Goal: Transaction & Acquisition: Purchase product/service

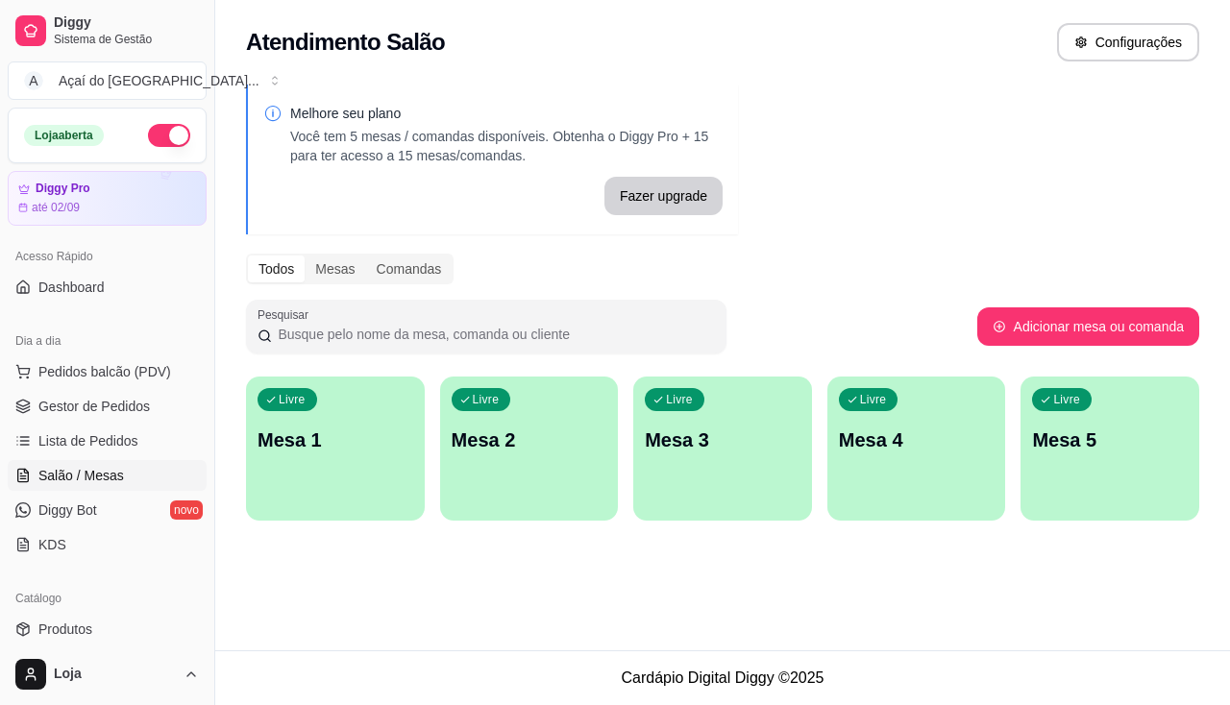
click at [367, 485] on div "Livre Mesa 1" at bounding box center [335, 437] width 179 height 121
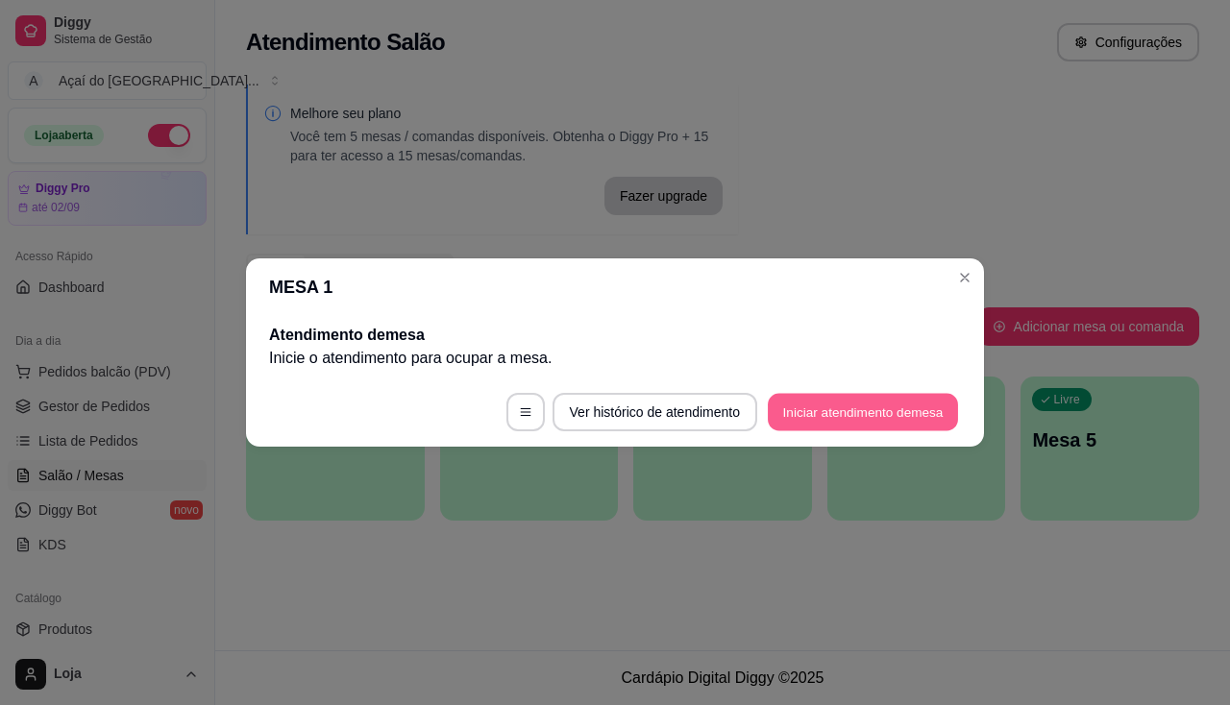
click at [865, 408] on button "Iniciar atendimento de mesa" at bounding box center [863, 412] width 190 height 37
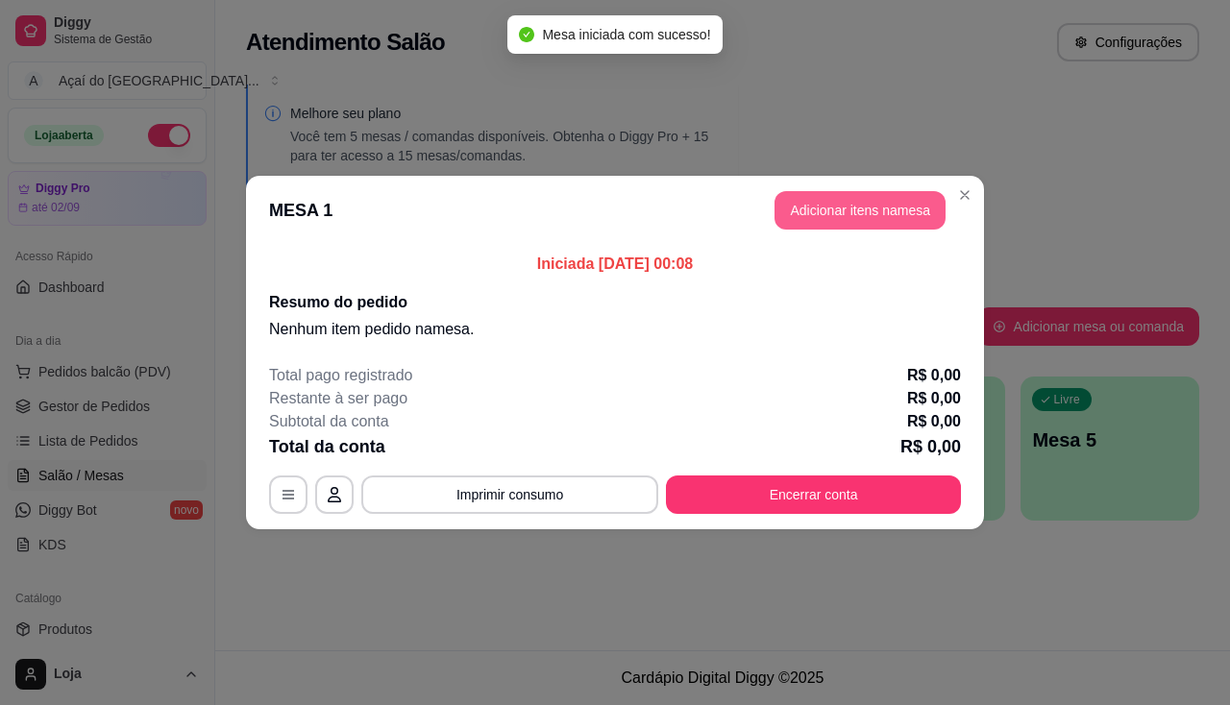
click at [847, 210] on button "Adicionar itens na mesa" at bounding box center [859, 210] width 171 height 38
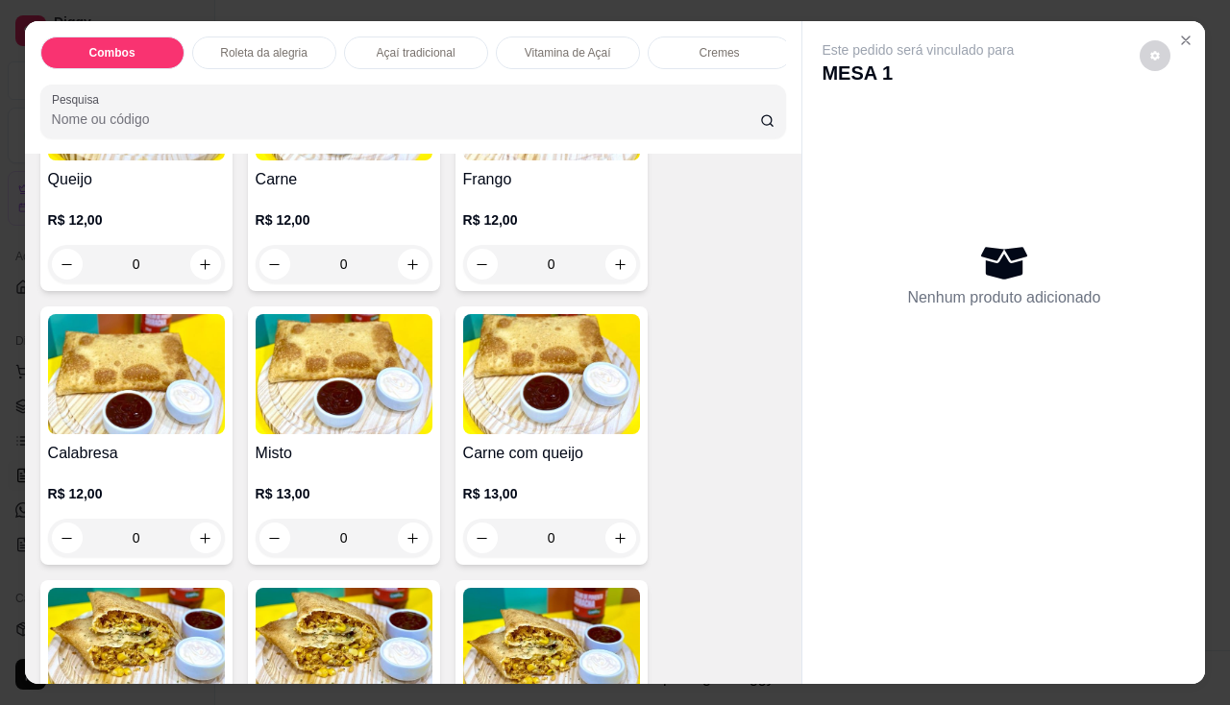
scroll to position [3075, 0]
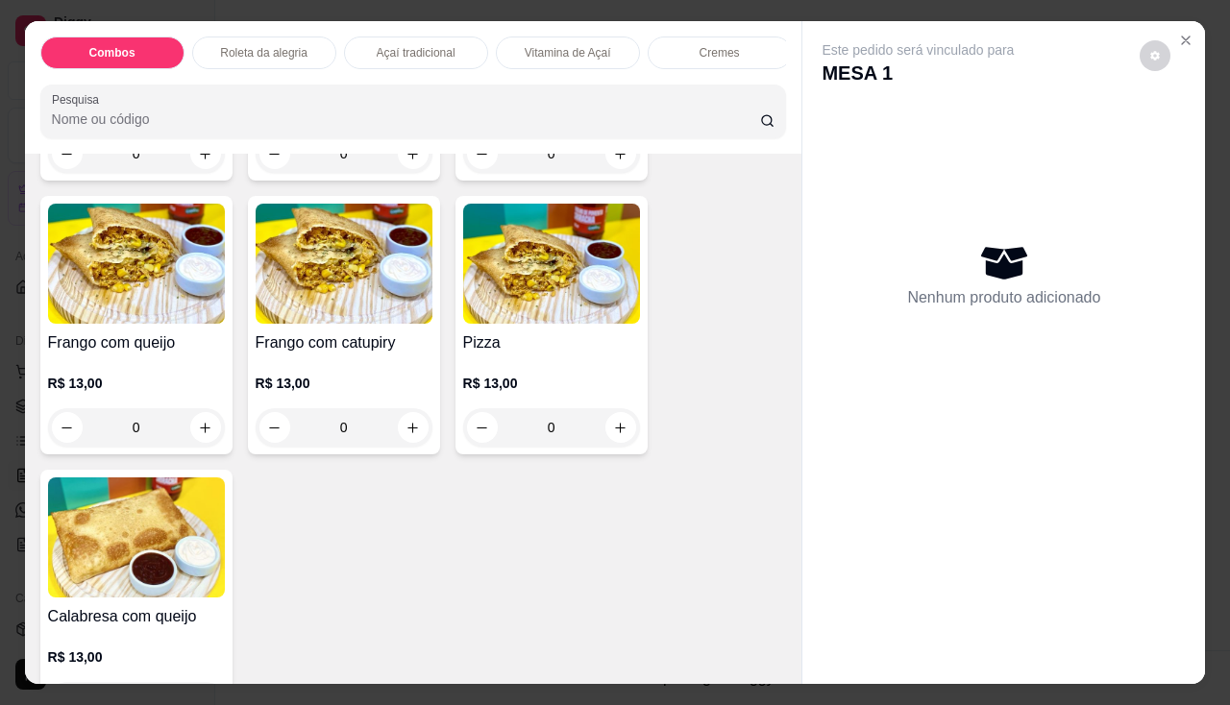
click at [504, 350] on h4 "Pizza" at bounding box center [551, 342] width 177 height 23
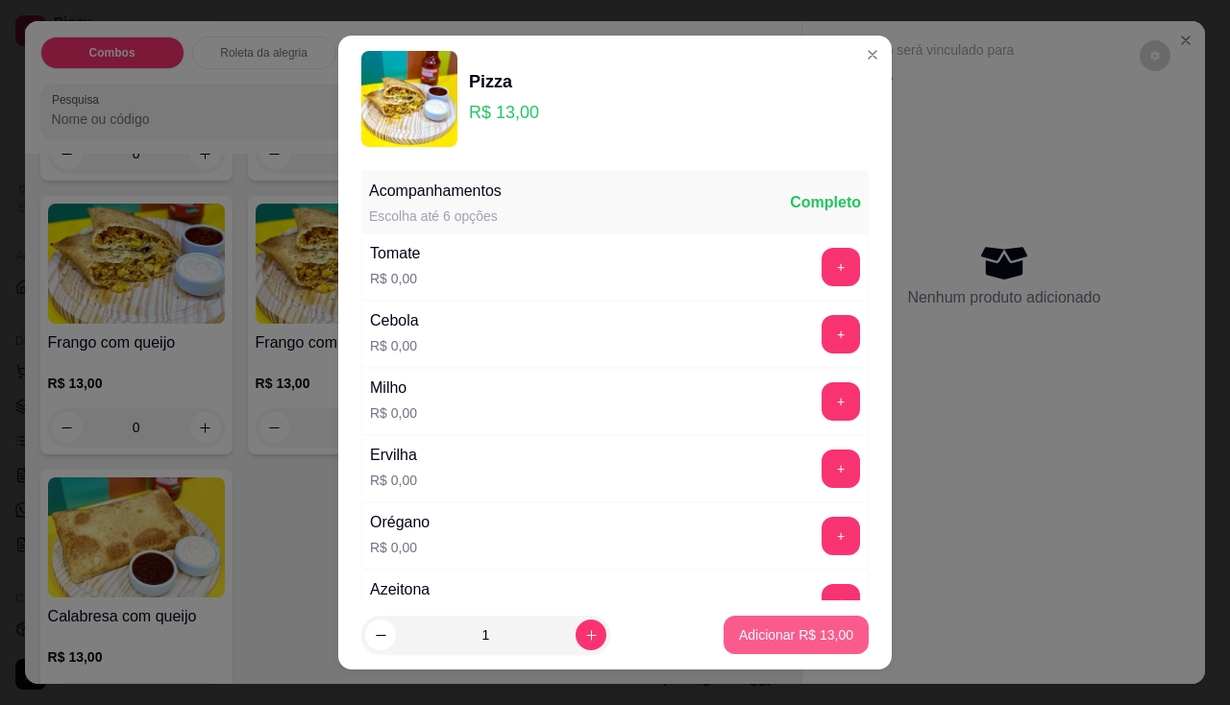
click at [759, 654] on div "Adicionar R$ 13,00" at bounding box center [795, 635] width 145 height 38
click at [795, 629] on p "Adicionar R$ 13,00" at bounding box center [796, 634] width 114 height 19
type input "1"
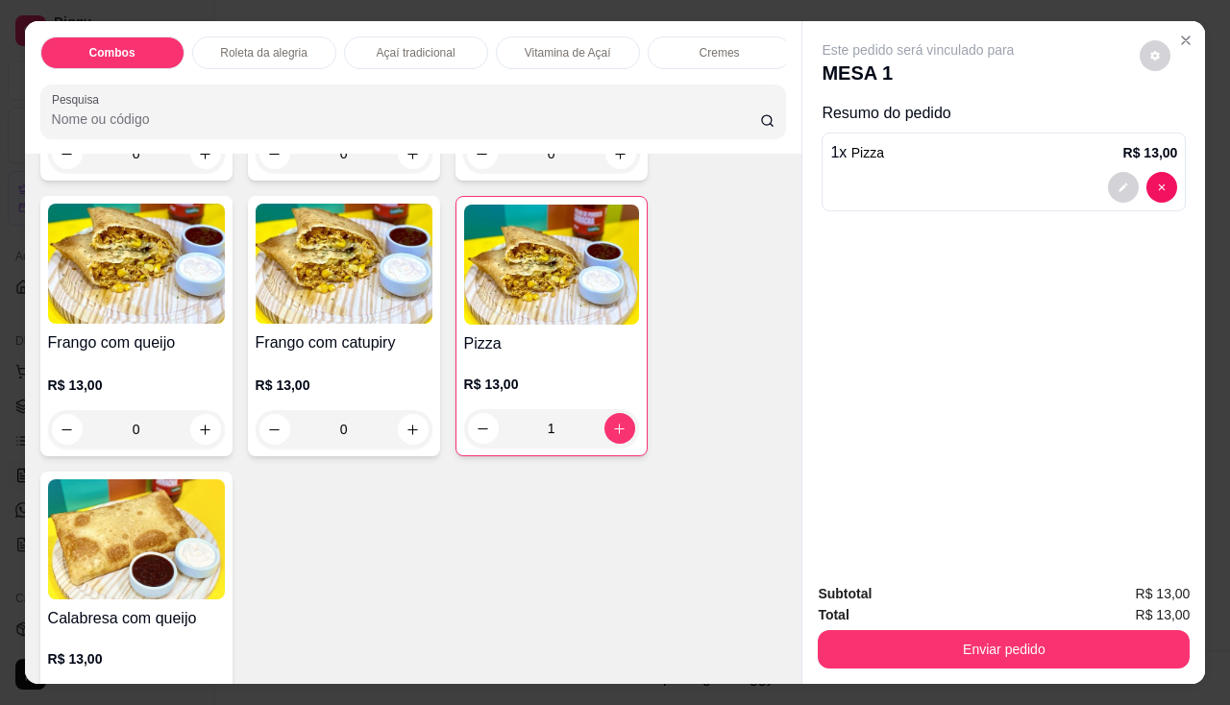
click at [273, 387] on p "R$ 13,00" at bounding box center [344, 385] width 177 height 19
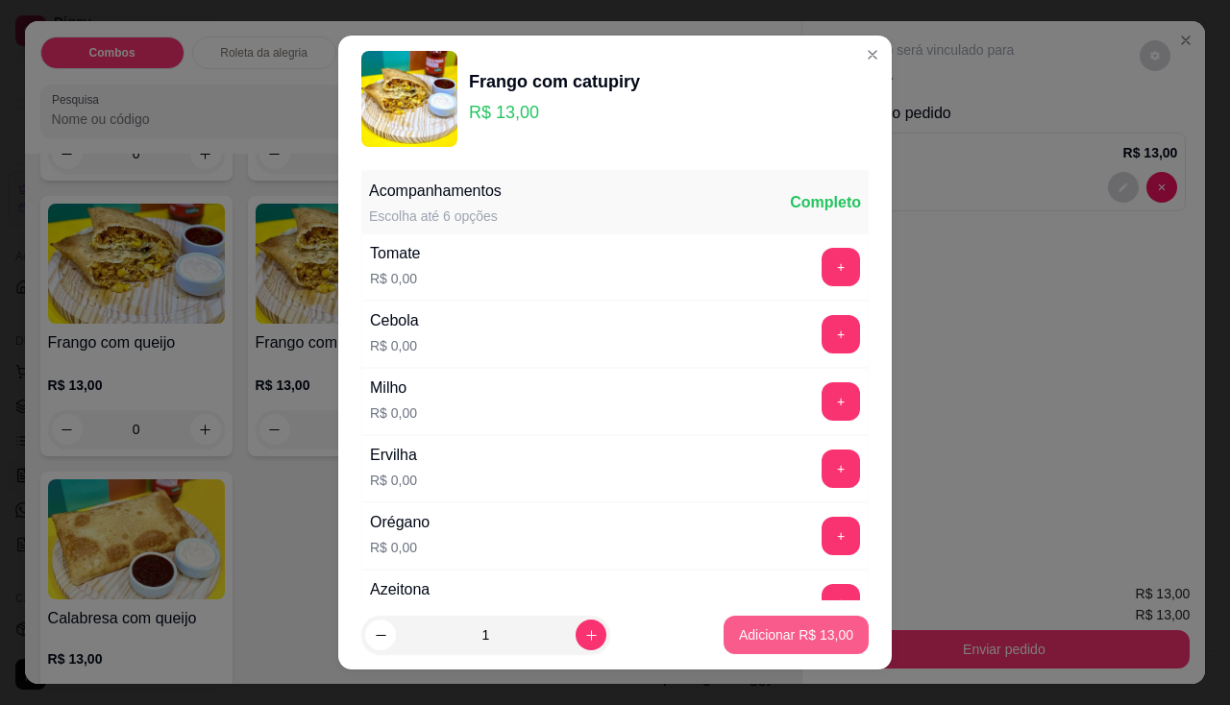
click at [755, 635] on p "Adicionar R$ 13,00" at bounding box center [796, 634] width 114 height 19
type input "1"
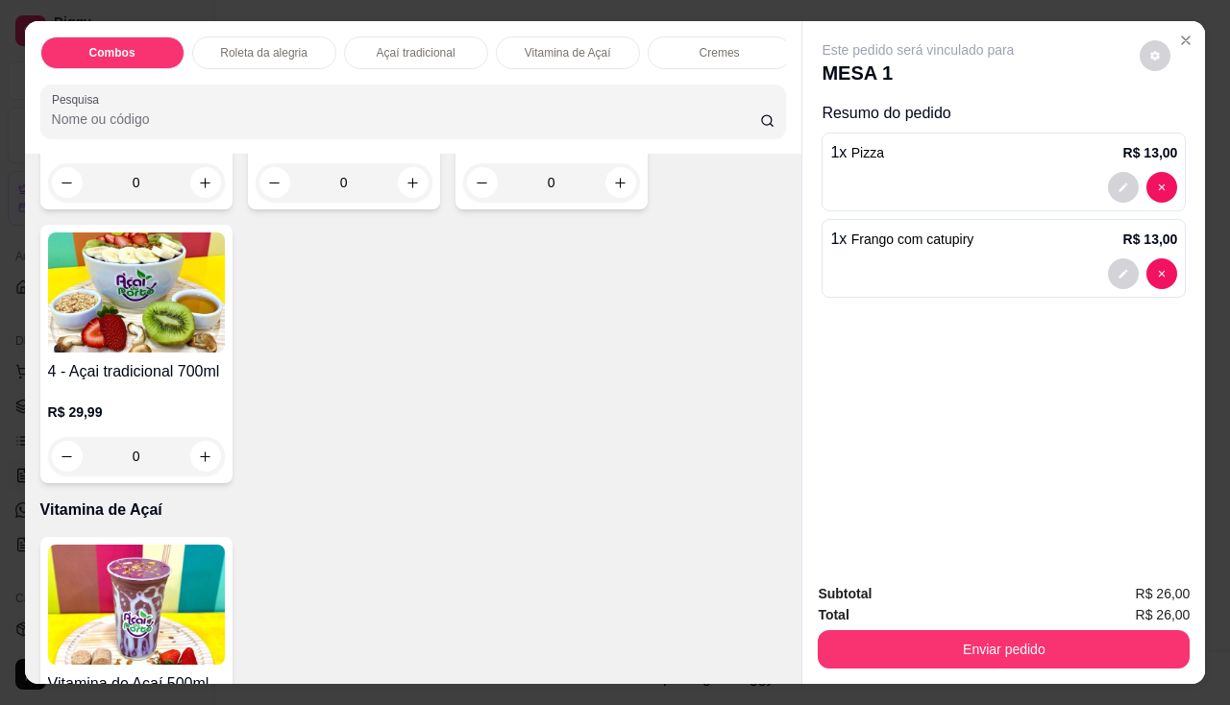
scroll to position [769, 0]
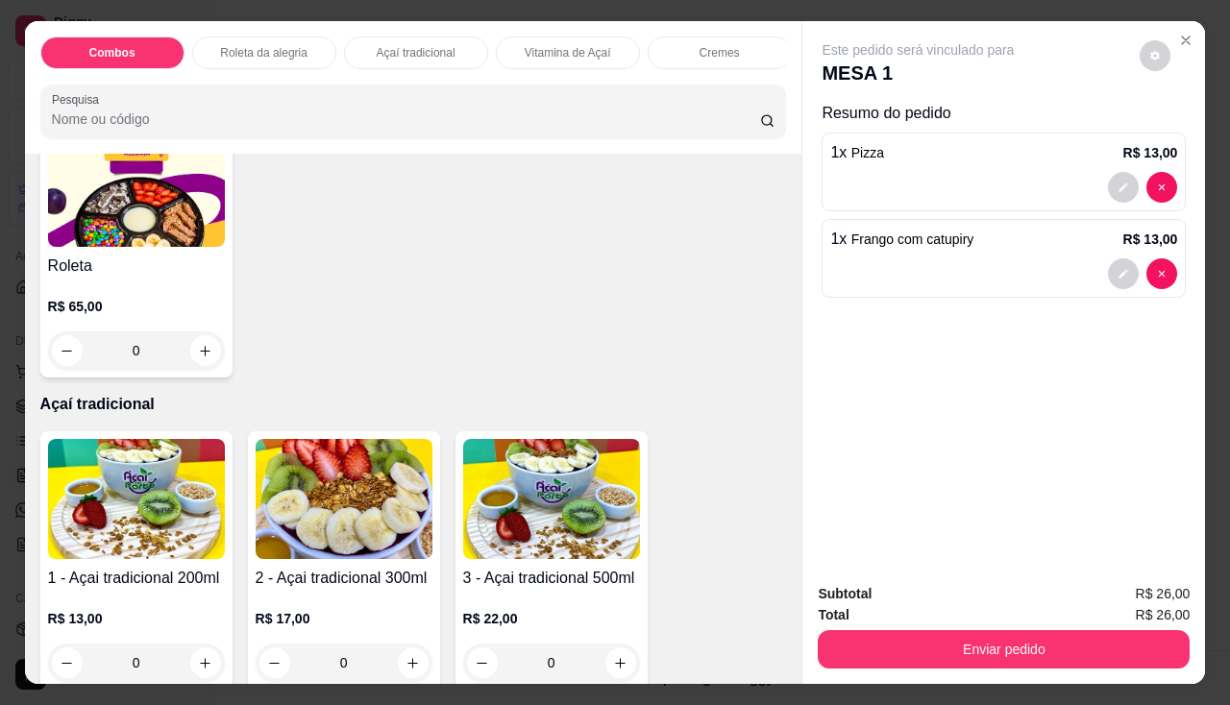
click at [529, 551] on img at bounding box center [551, 499] width 177 height 120
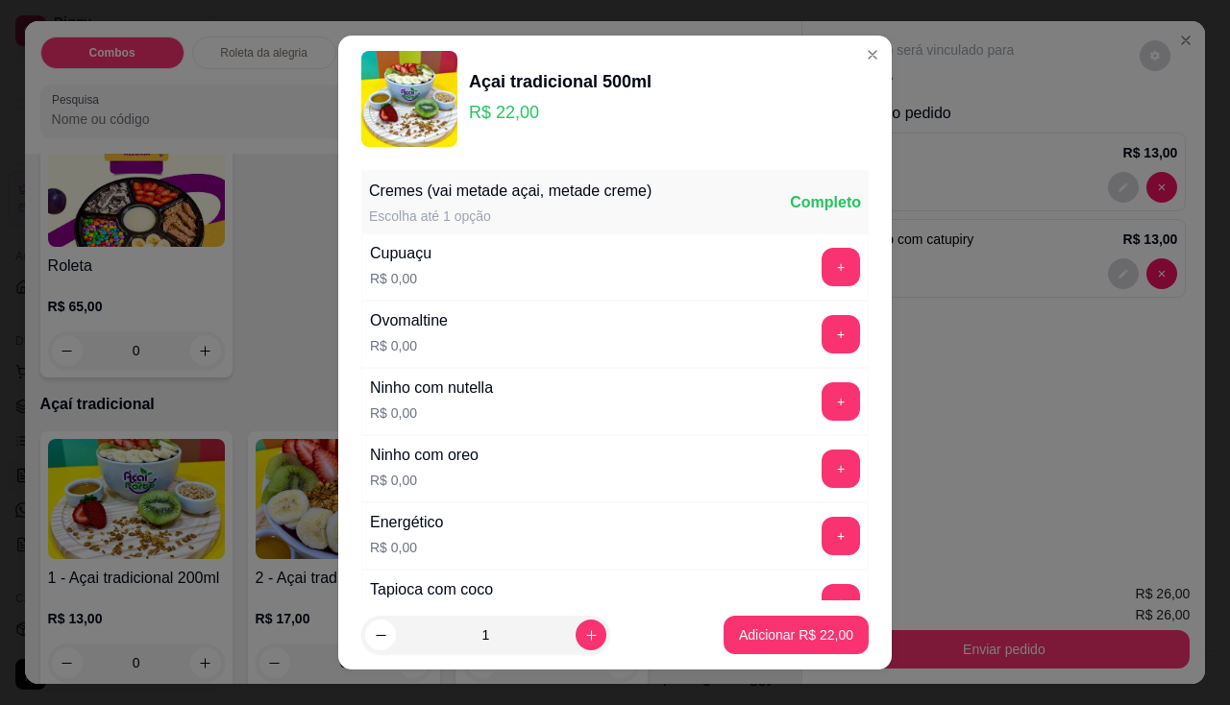
click at [828, 258] on div "+" at bounding box center [841, 267] width 54 height 38
click at [821, 276] on button "+" at bounding box center [840, 267] width 38 height 38
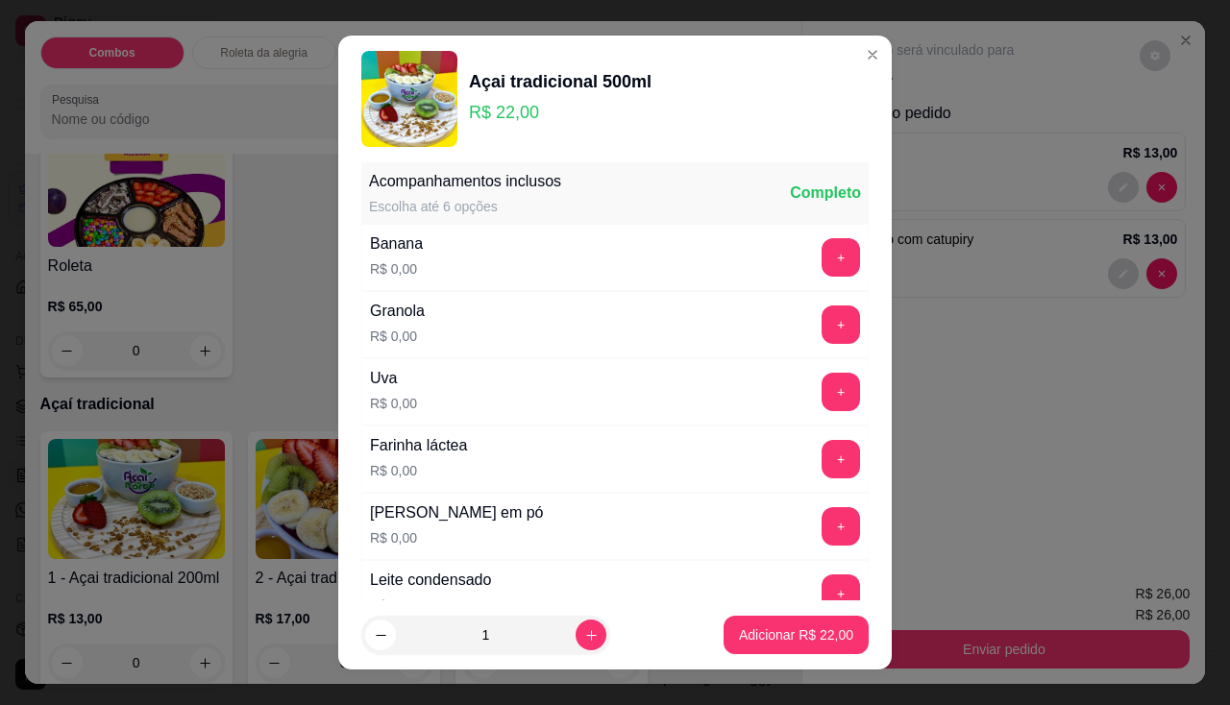
scroll to position [26, 0]
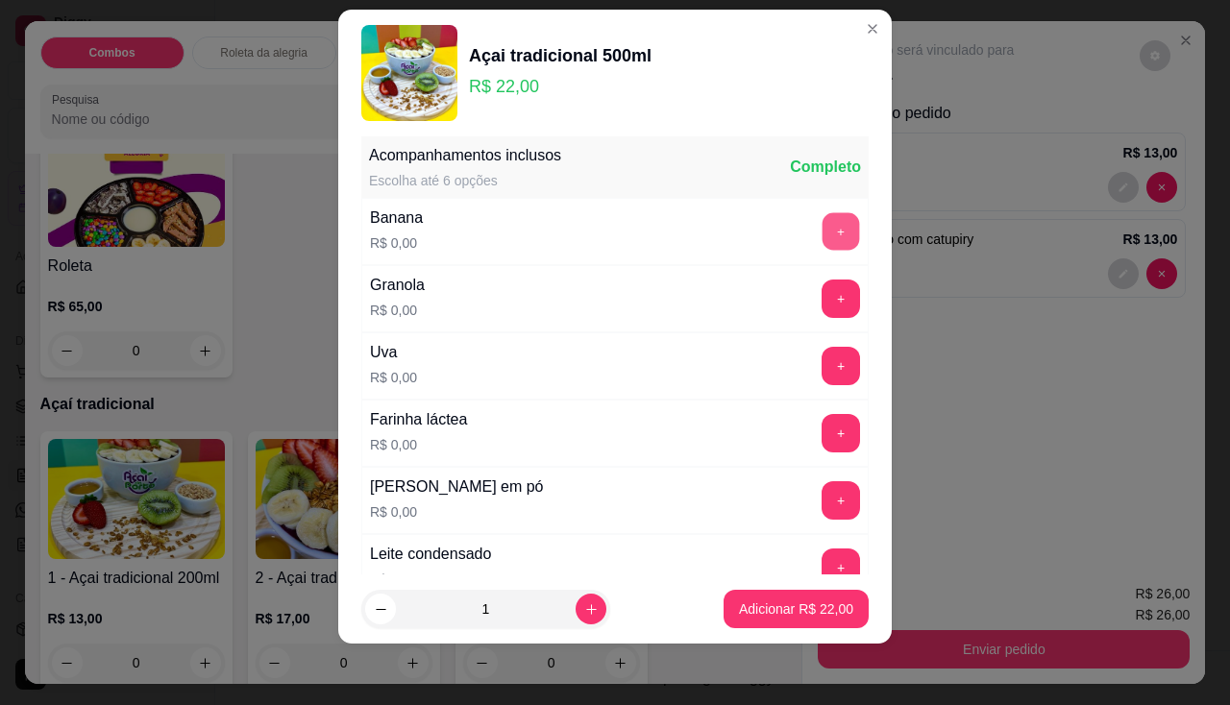
click at [822, 233] on button "+" at bounding box center [840, 230] width 37 height 37
click at [821, 305] on button "+" at bounding box center [840, 299] width 38 height 38
click at [822, 378] on button "+" at bounding box center [840, 365] width 37 height 37
click at [821, 424] on button "+" at bounding box center [840, 433] width 38 height 38
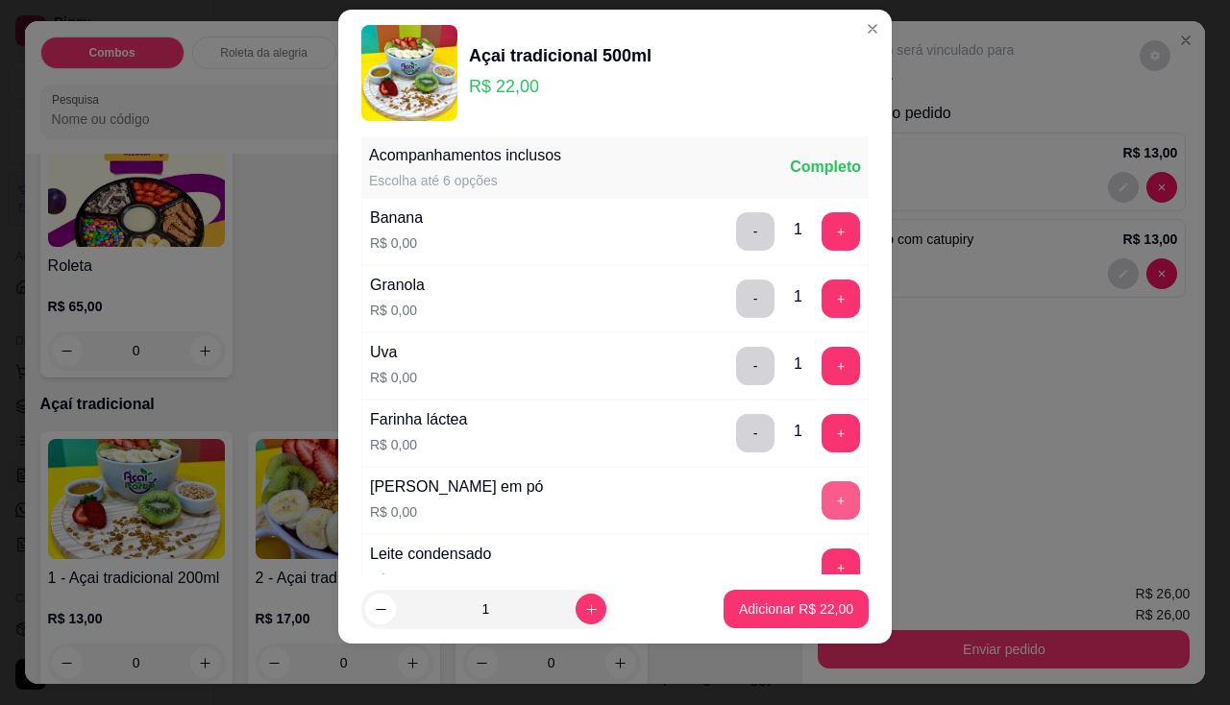
click at [821, 486] on button "+" at bounding box center [840, 500] width 38 height 38
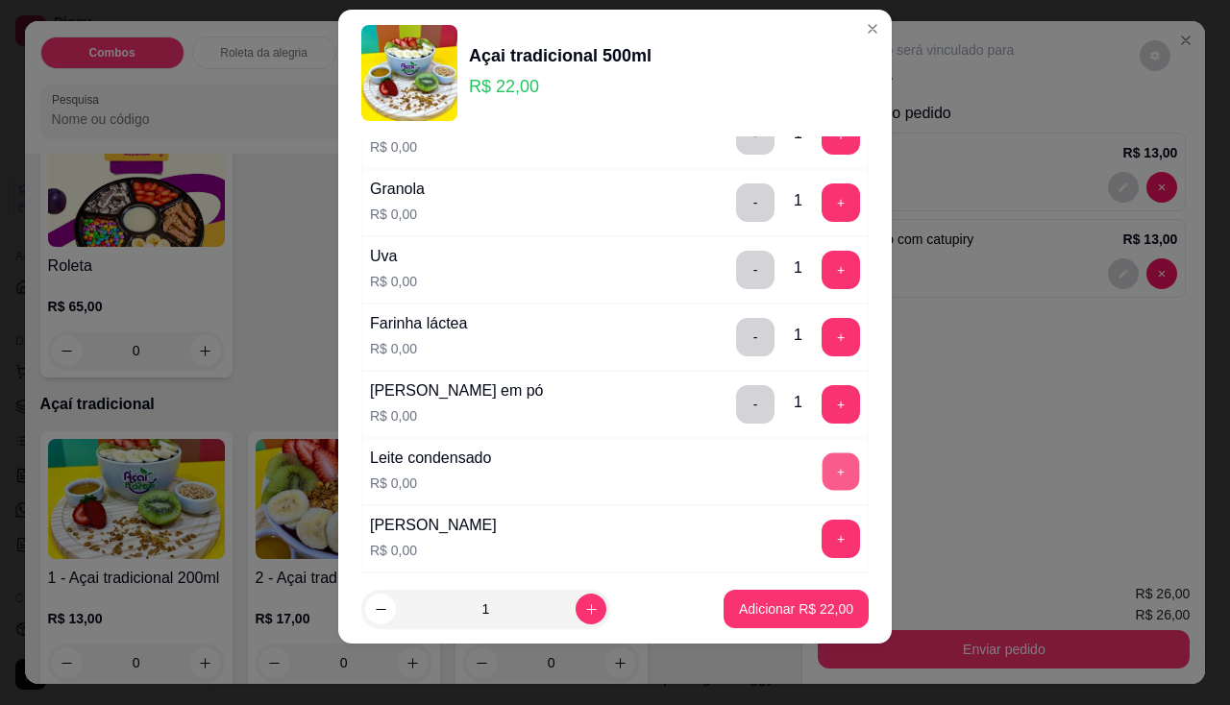
click at [822, 470] on button "+" at bounding box center [840, 471] width 37 height 37
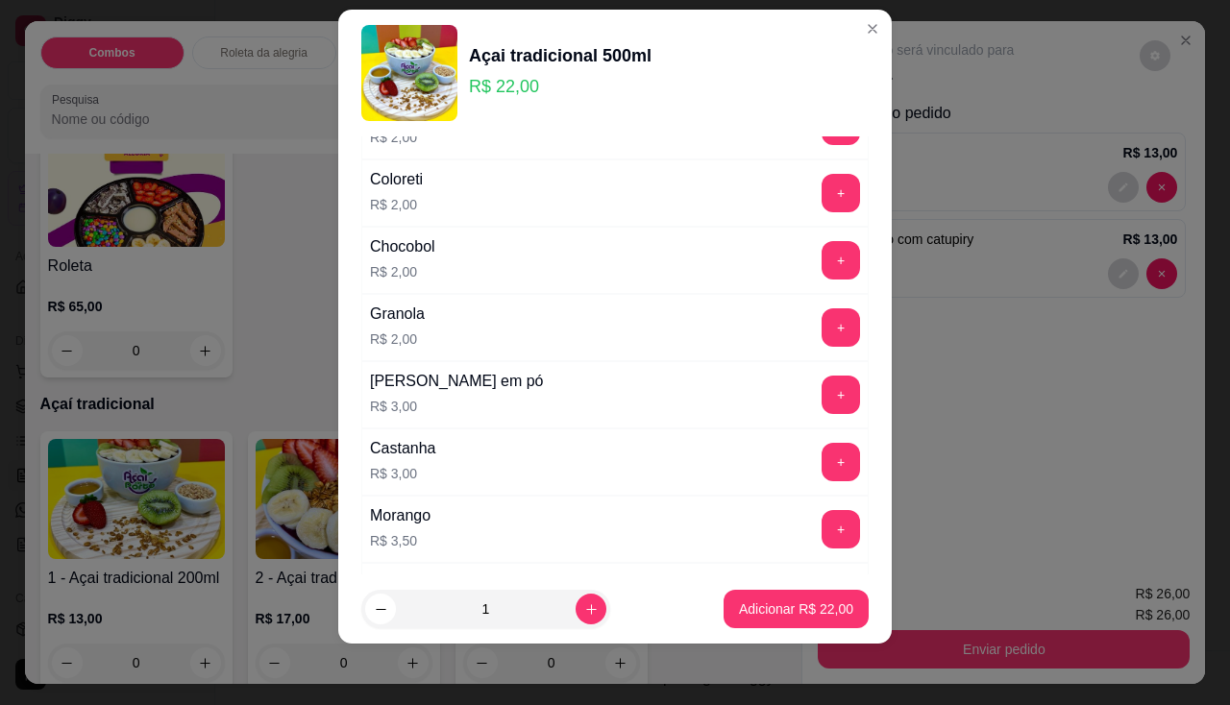
scroll to position [1747, 0]
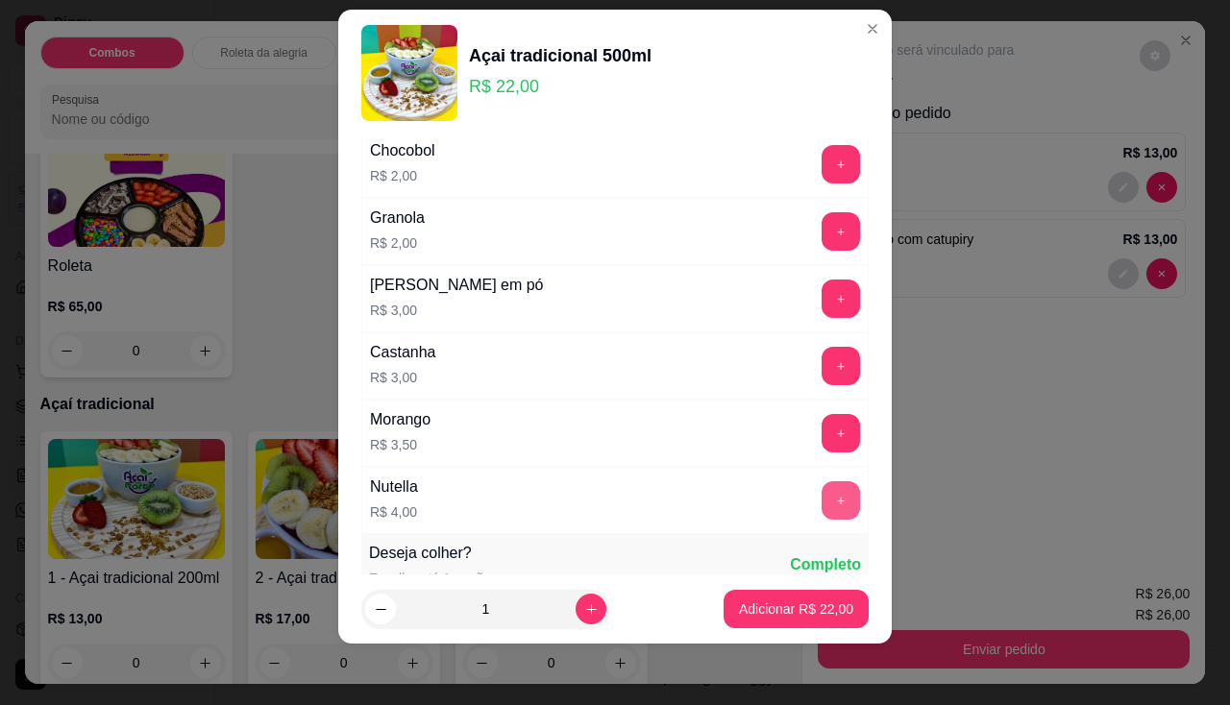
click at [821, 503] on button "+" at bounding box center [840, 500] width 38 height 38
click at [775, 608] on p "Adicionar R$ 26,00" at bounding box center [796, 609] width 114 height 19
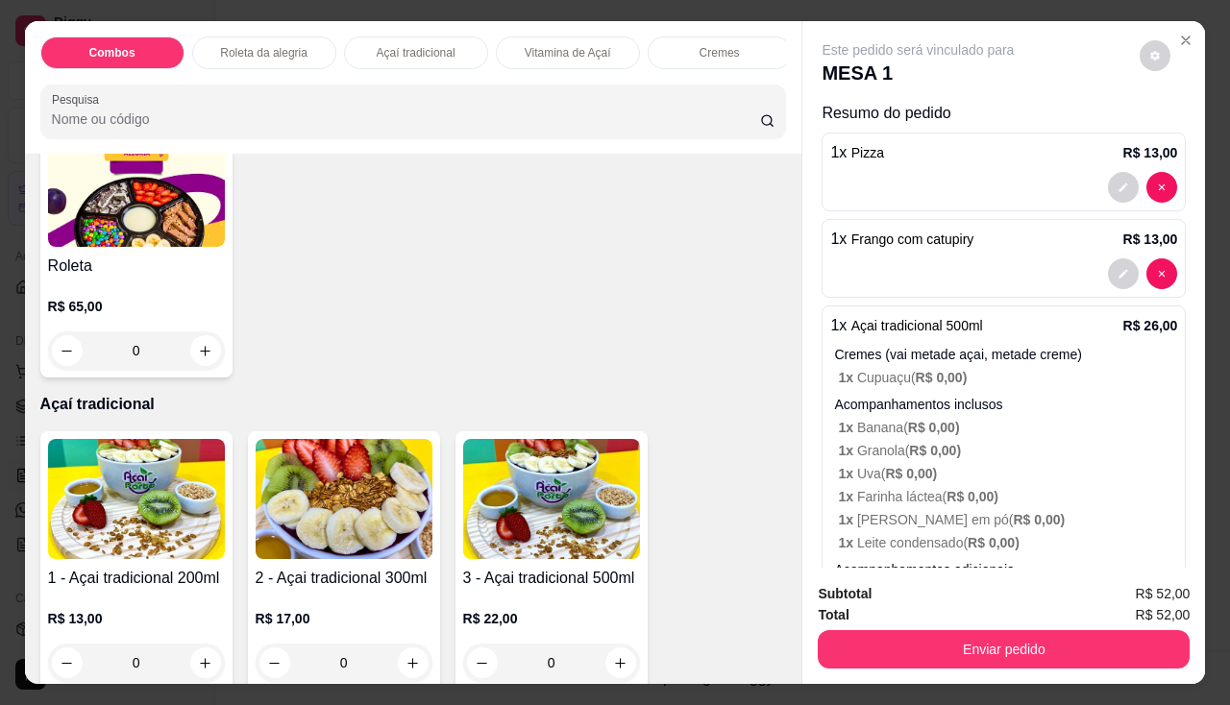
click at [494, 550] on img at bounding box center [551, 499] width 177 height 120
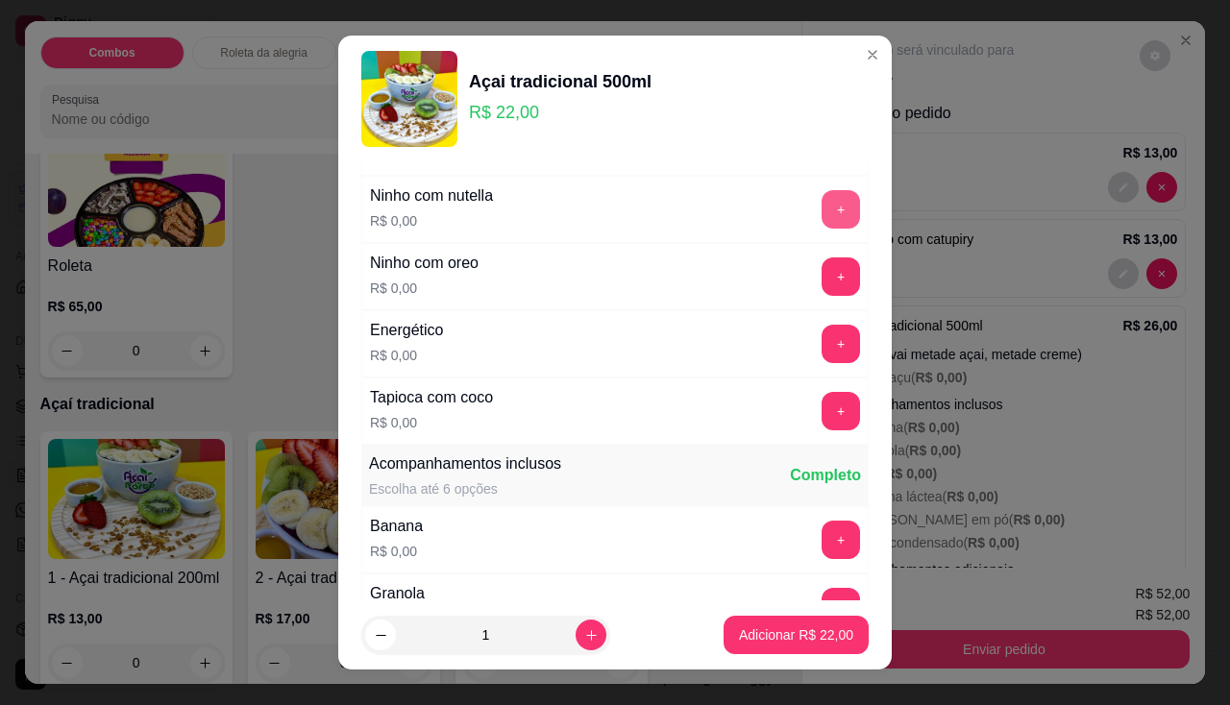
scroll to position [288, 0]
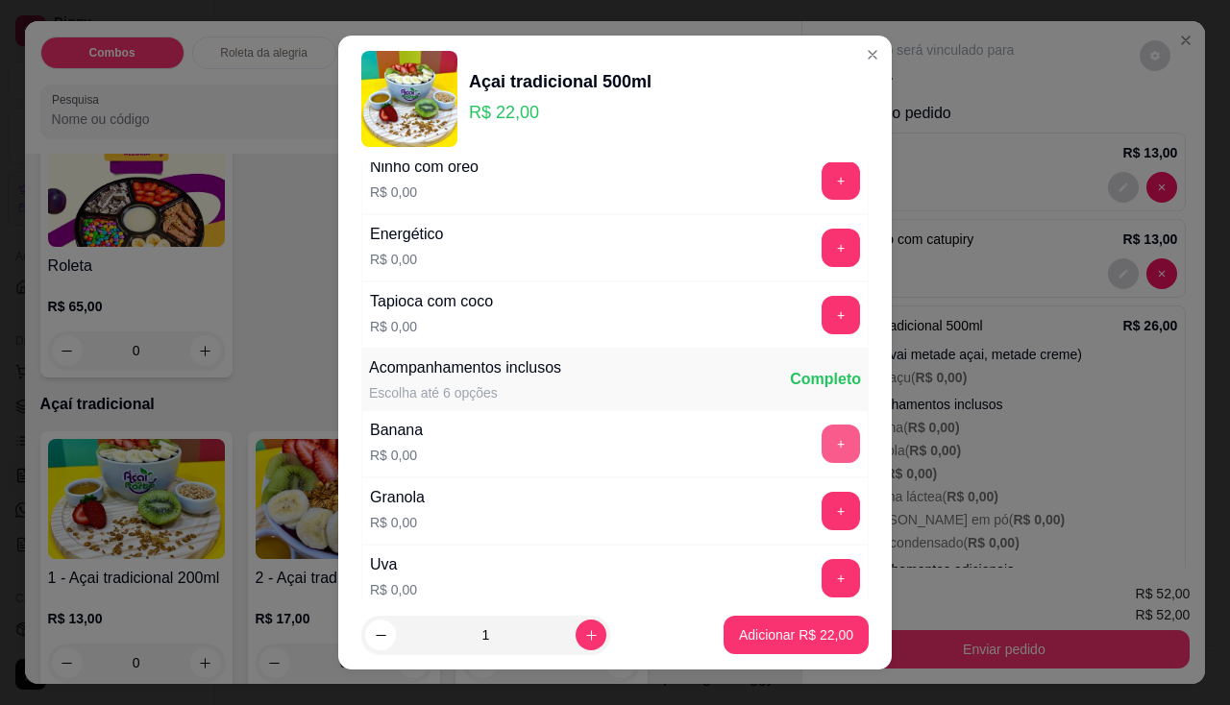
click at [821, 438] on button "+" at bounding box center [840, 444] width 38 height 38
click at [822, 527] on button "+" at bounding box center [840, 510] width 37 height 37
click at [821, 563] on button "+" at bounding box center [840, 578] width 38 height 38
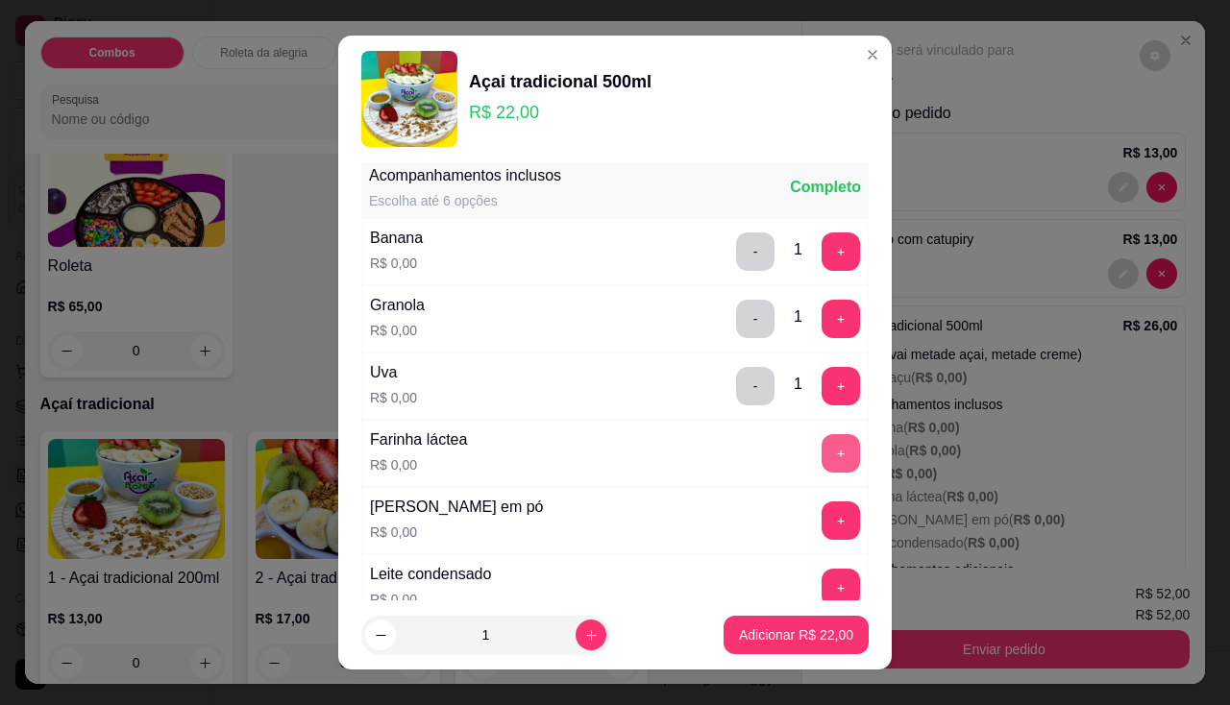
click at [821, 458] on button "+" at bounding box center [840, 453] width 38 height 38
click at [822, 505] on button "+" at bounding box center [840, 520] width 37 height 37
click at [821, 574] on button "+" at bounding box center [840, 588] width 38 height 38
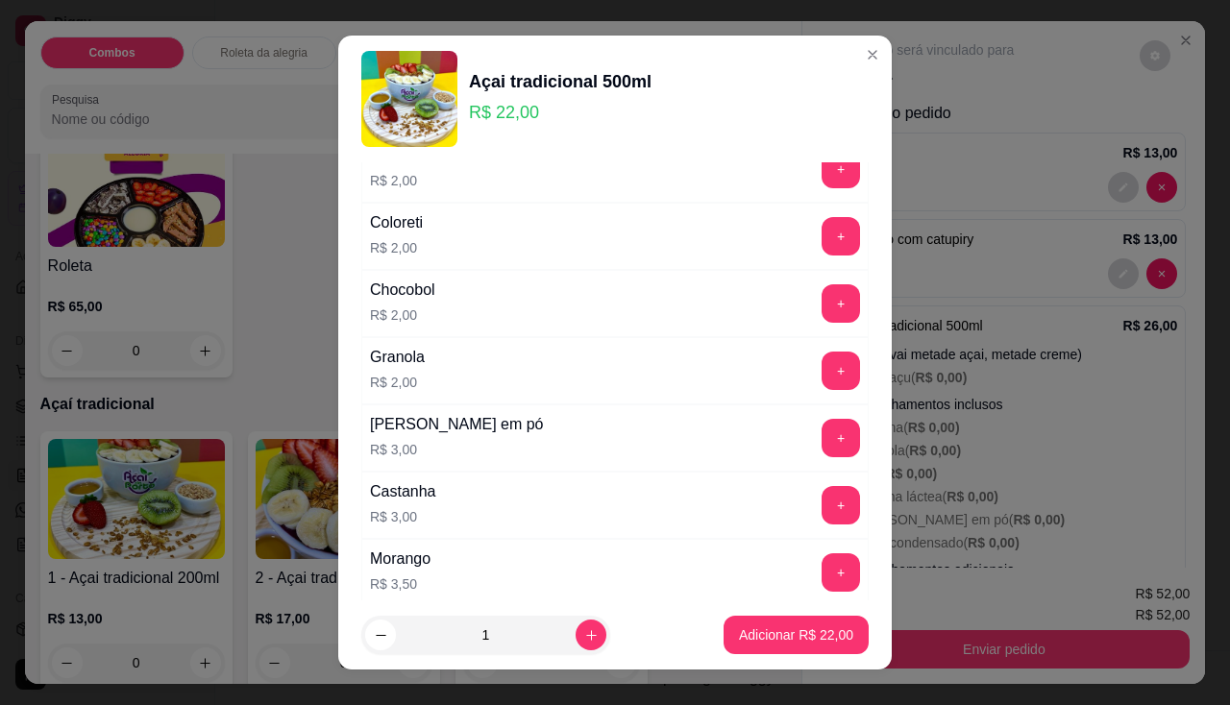
scroll to position [1922, 0]
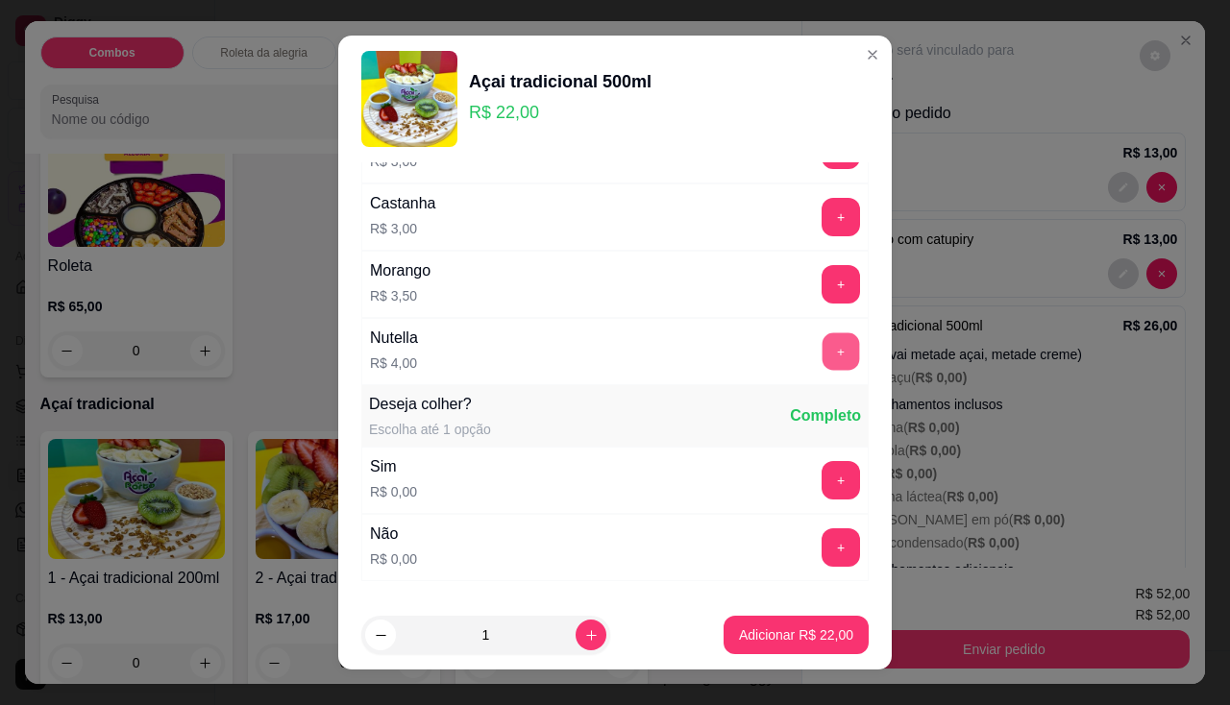
click at [822, 358] on button "+" at bounding box center [840, 350] width 37 height 37
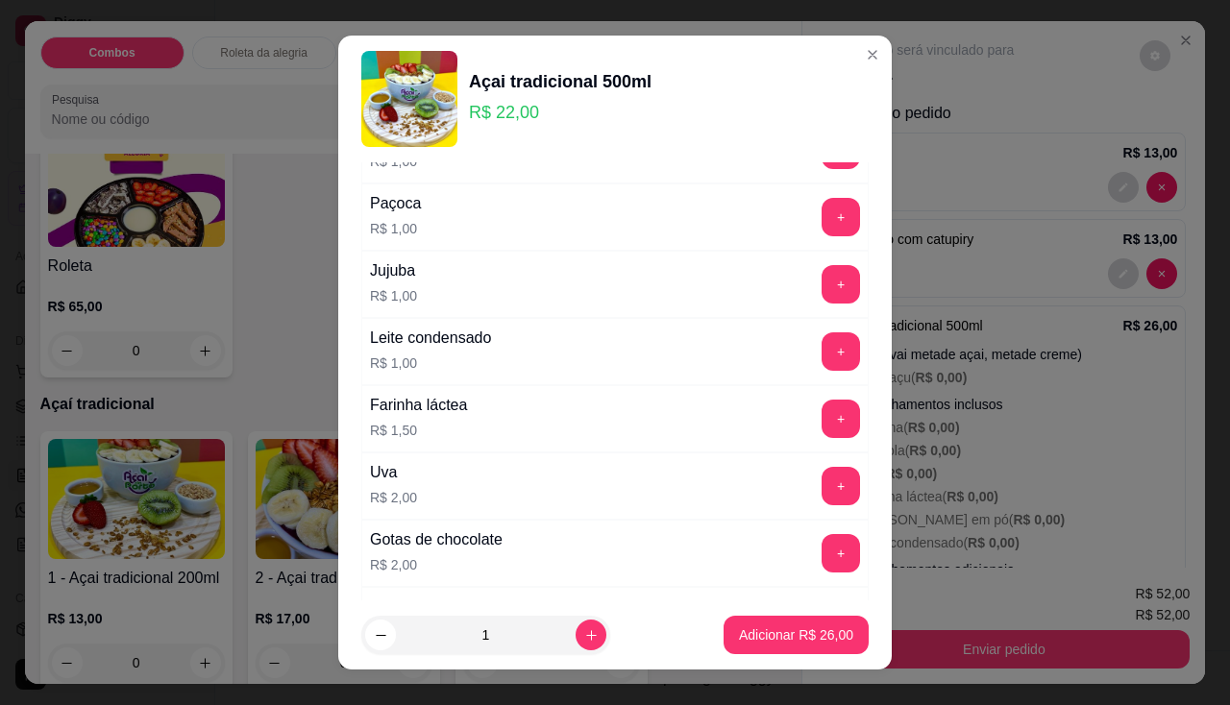
scroll to position [1153, 0]
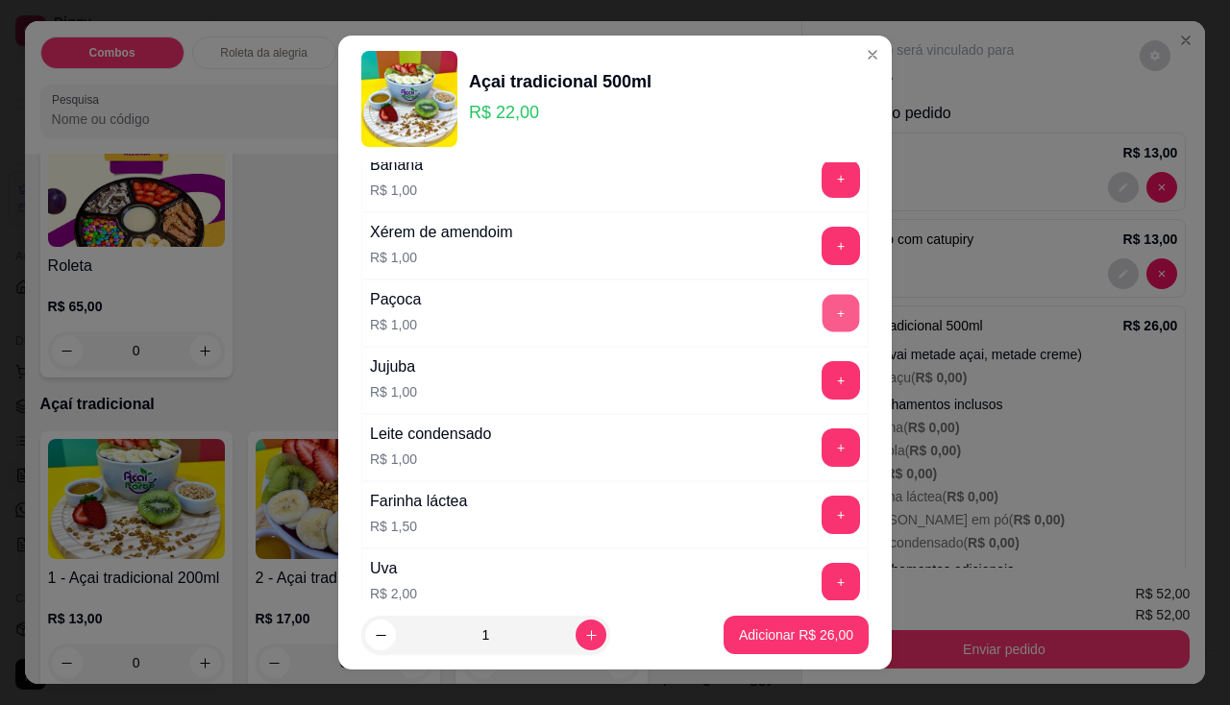
click at [822, 312] on button "+" at bounding box center [840, 312] width 37 height 37
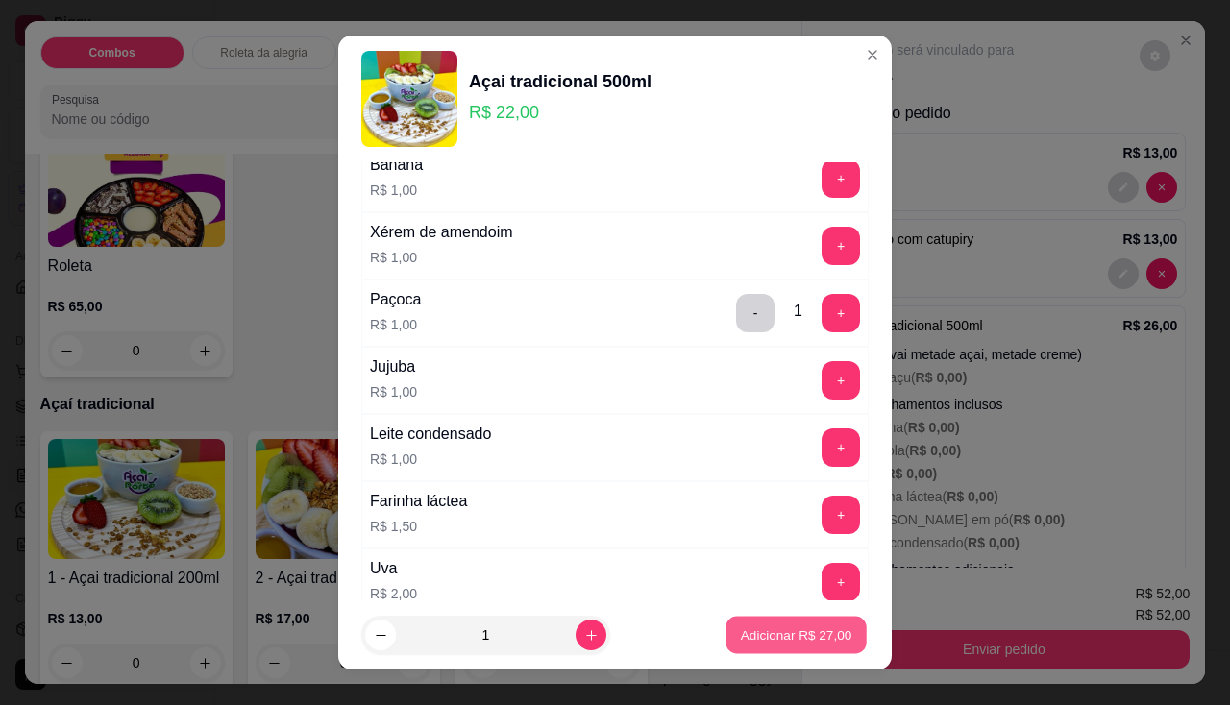
click at [802, 626] on p "Adicionar R$ 27,00" at bounding box center [796, 635] width 111 height 18
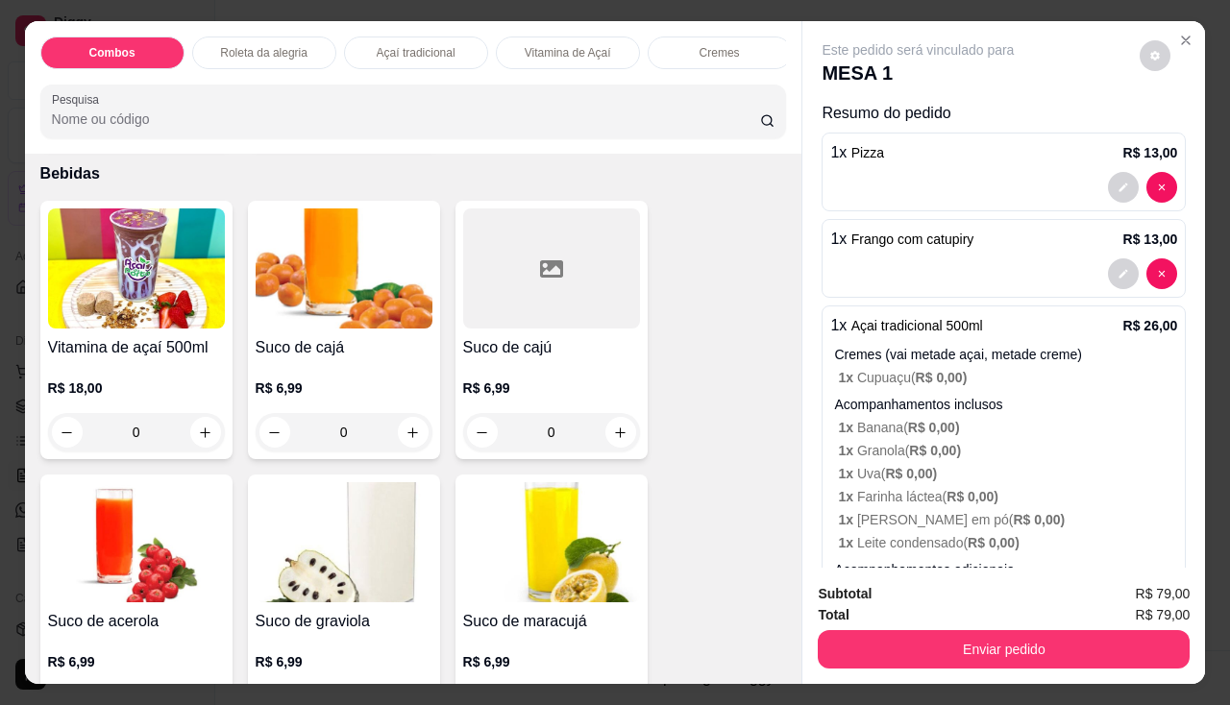
scroll to position [5669, 0]
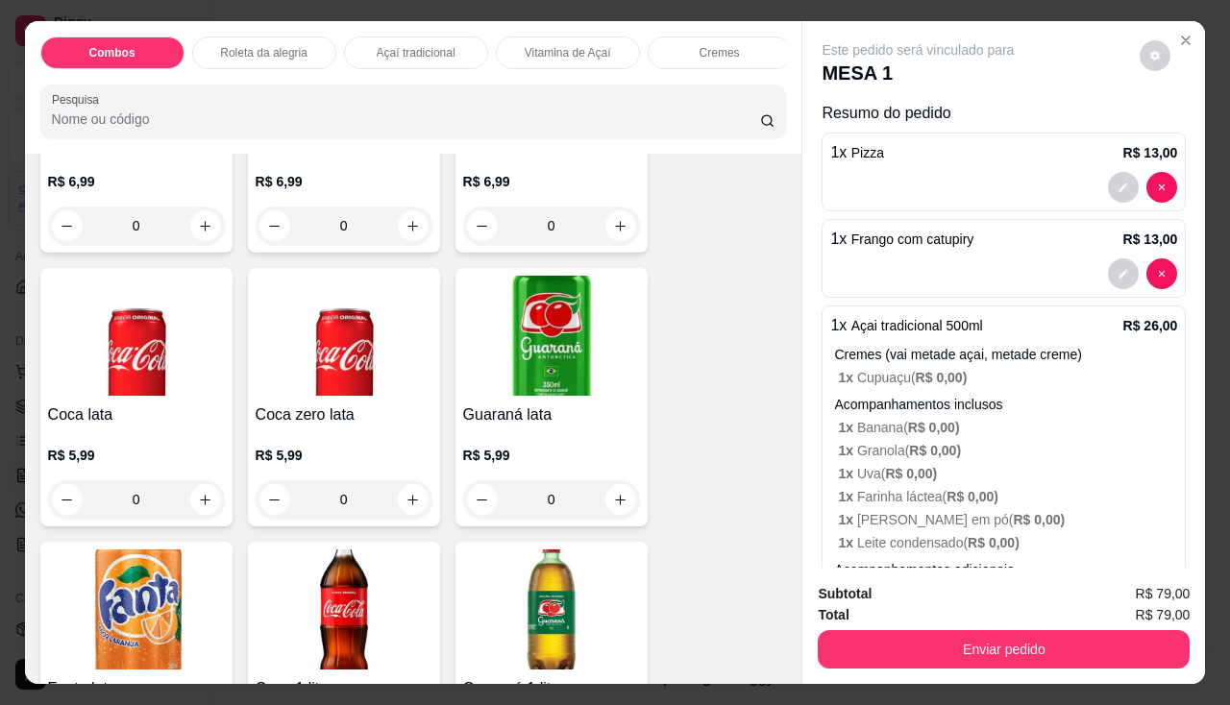
click at [326, 416] on h4 "Coca zero lata" at bounding box center [344, 415] width 177 height 23
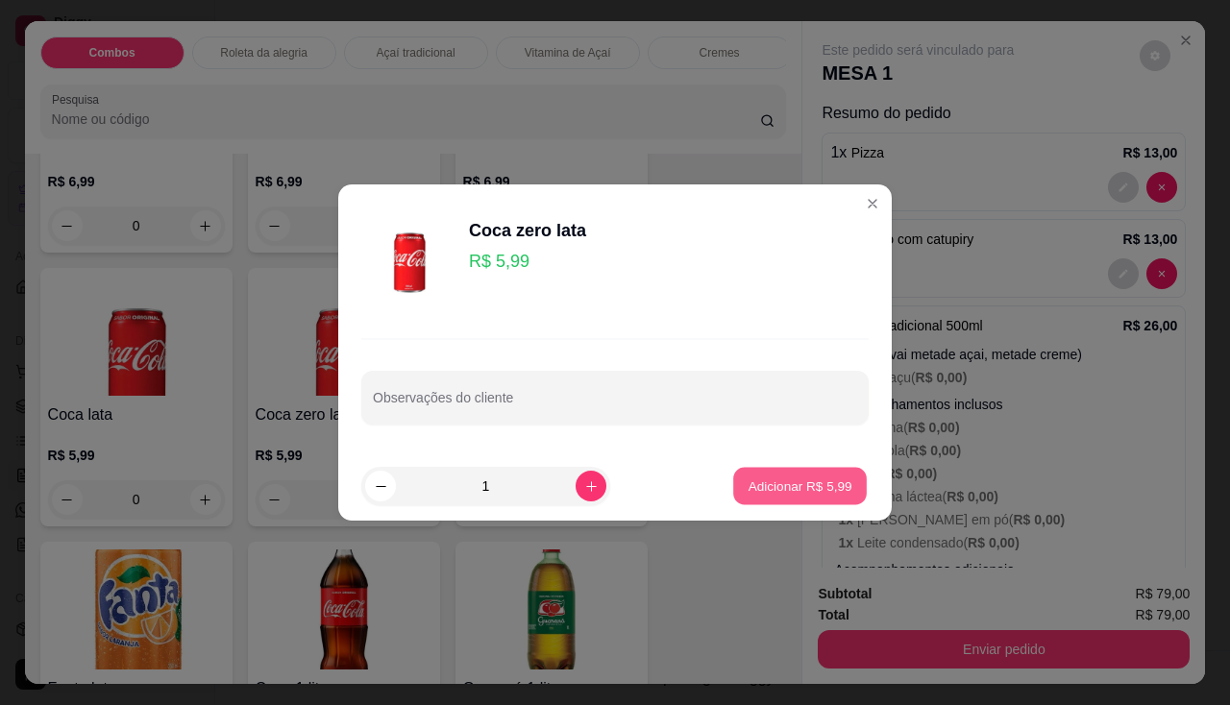
click at [822, 485] on p "Adicionar R$ 5,99" at bounding box center [799, 486] width 104 height 18
type input "1"
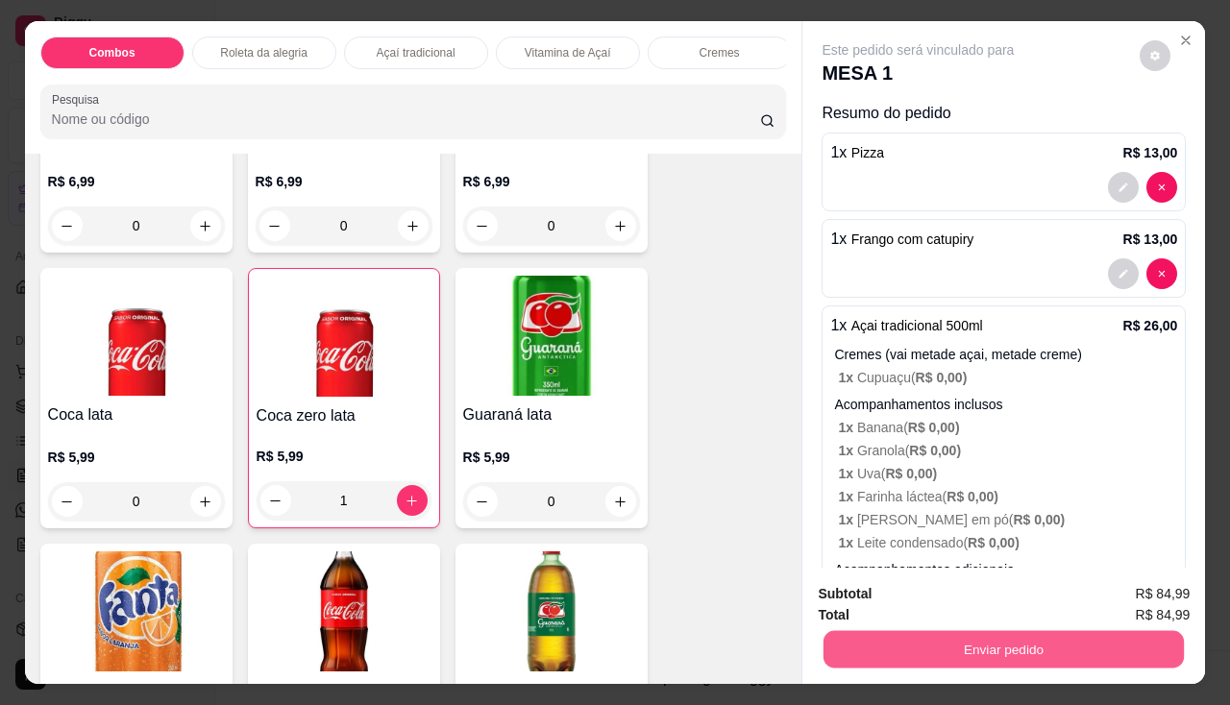
click at [859, 631] on button "Enviar pedido" at bounding box center [1003, 649] width 360 height 37
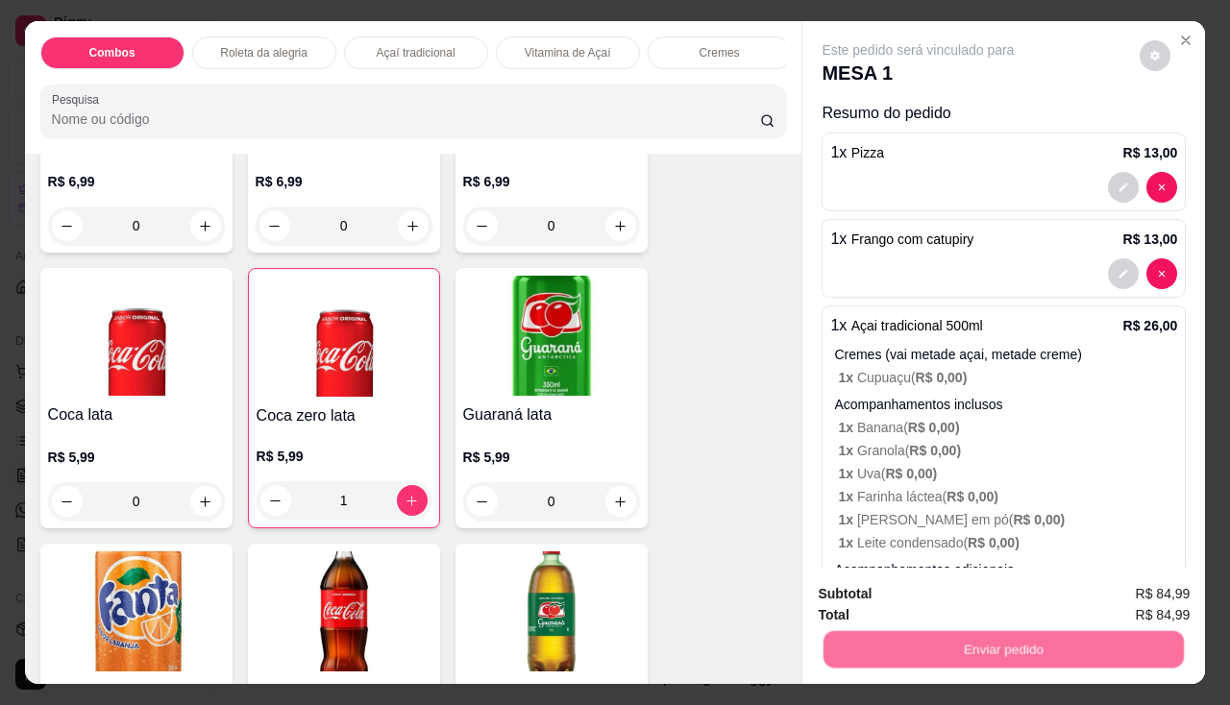
click at [870, 591] on button "Não registrar e enviar pedido" at bounding box center [941, 595] width 194 height 36
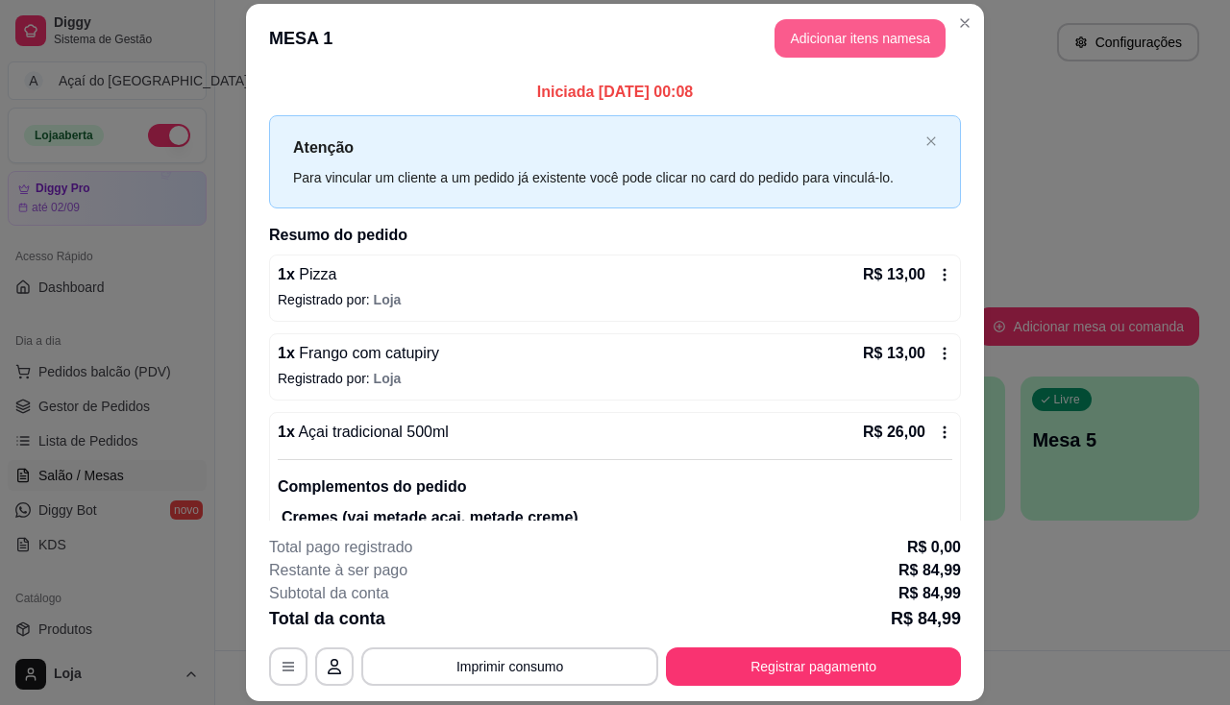
click at [866, 28] on button "Adicionar itens na mesa" at bounding box center [859, 38] width 171 height 38
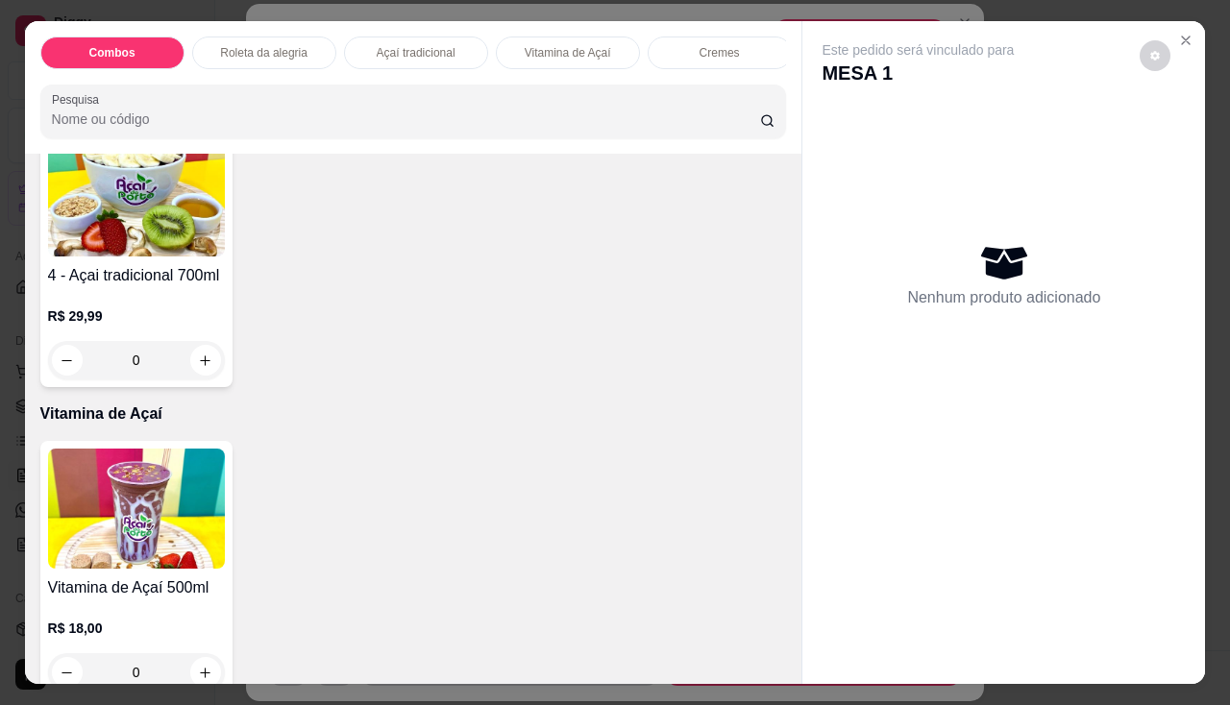
scroll to position [1057, 0]
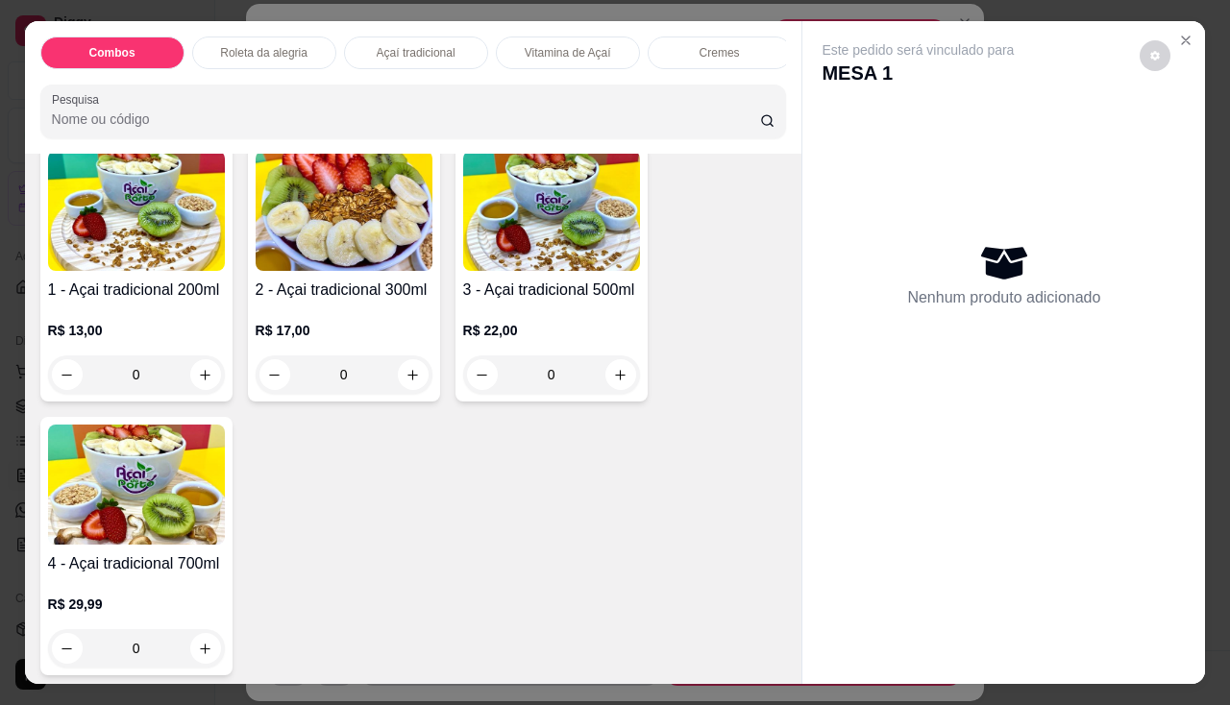
click at [553, 271] on img at bounding box center [551, 211] width 177 height 120
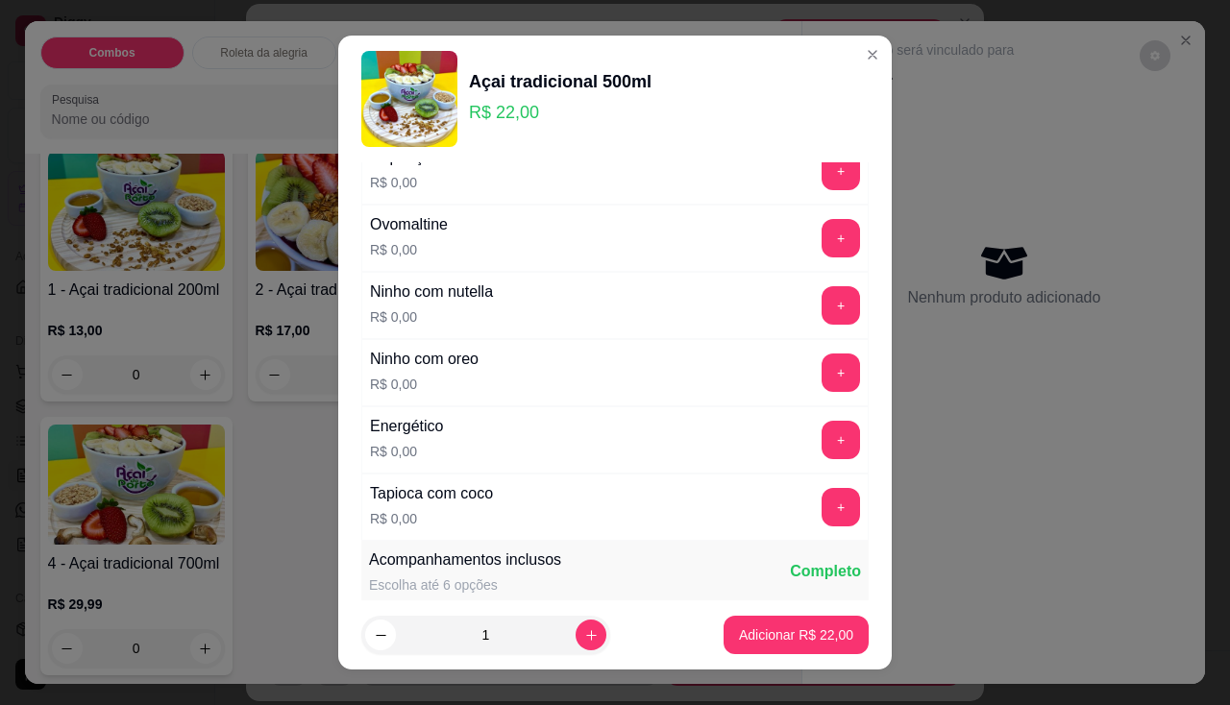
scroll to position [0, 0]
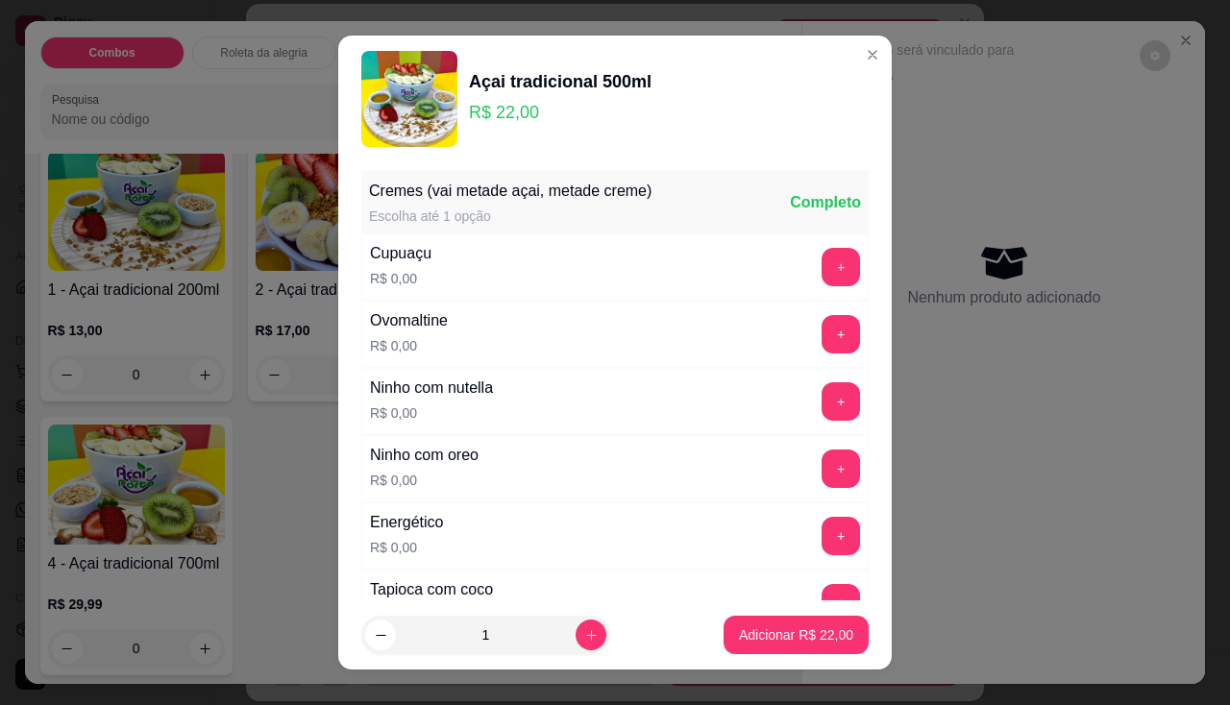
click at [815, 312] on div "Ovomaltine R$ 0,00 +" at bounding box center [614, 334] width 507 height 67
click at [822, 276] on button "+" at bounding box center [840, 266] width 37 height 37
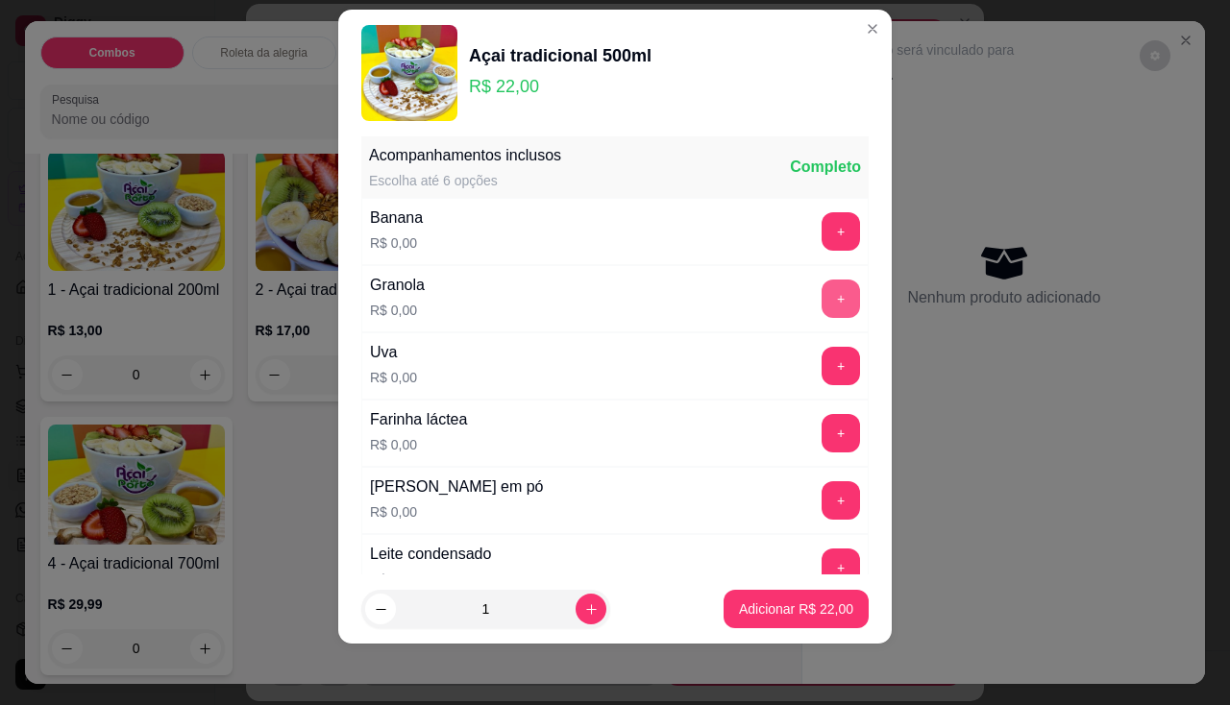
scroll to position [379, 0]
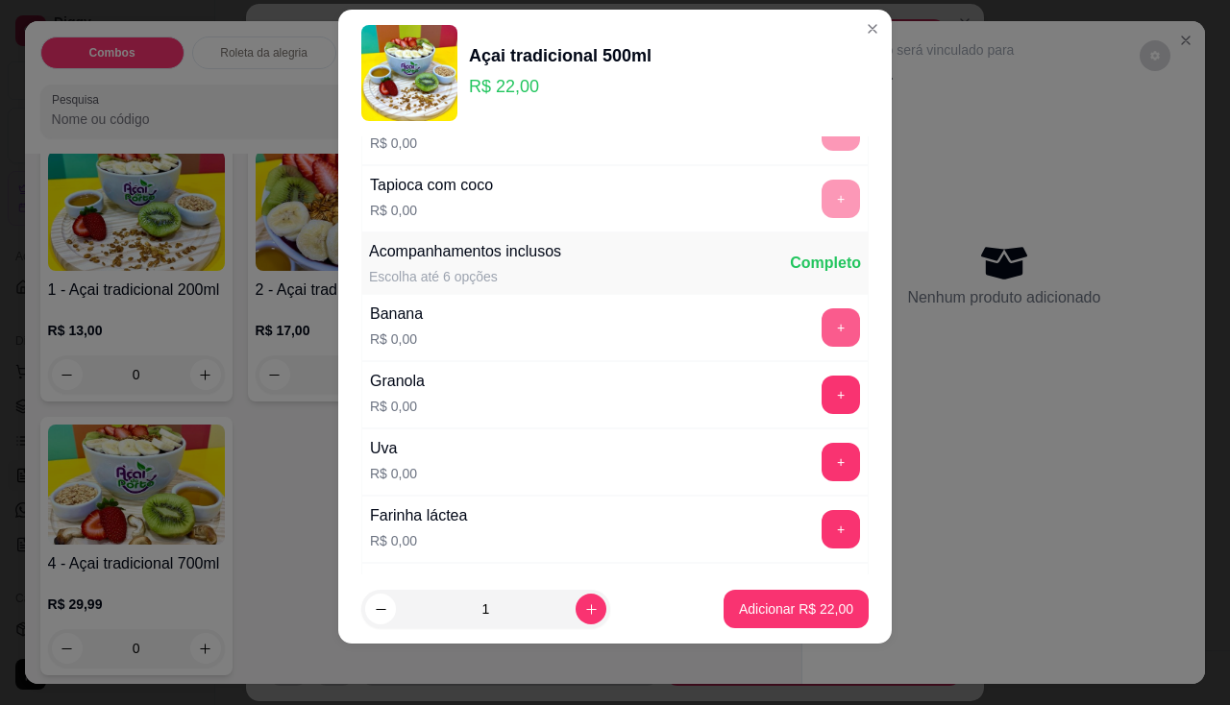
click at [821, 312] on button "+" at bounding box center [840, 327] width 38 height 38
click at [821, 376] on button "+" at bounding box center [840, 395] width 38 height 38
click at [821, 471] on button "+" at bounding box center [840, 462] width 38 height 38
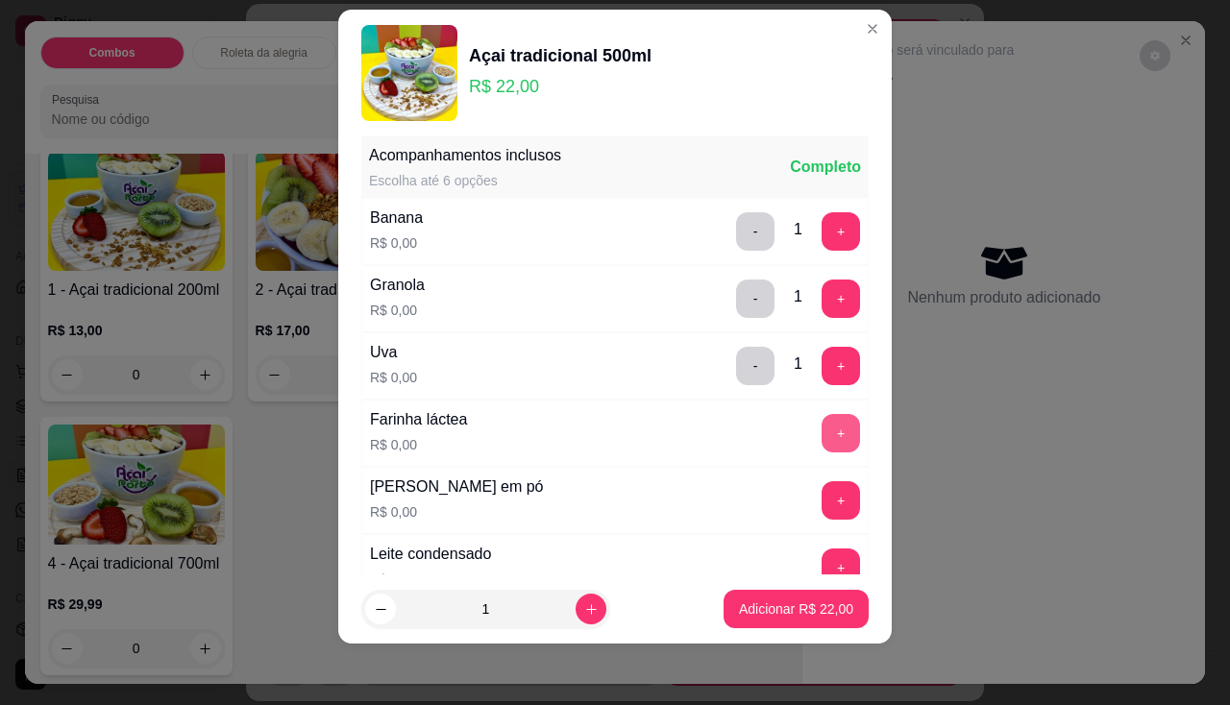
click at [821, 427] on button "+" at bounding box center [840, 433] width 38 height 38
click at [822, 502] on button "+" at bounding box center [840, 499] width 37 height 37
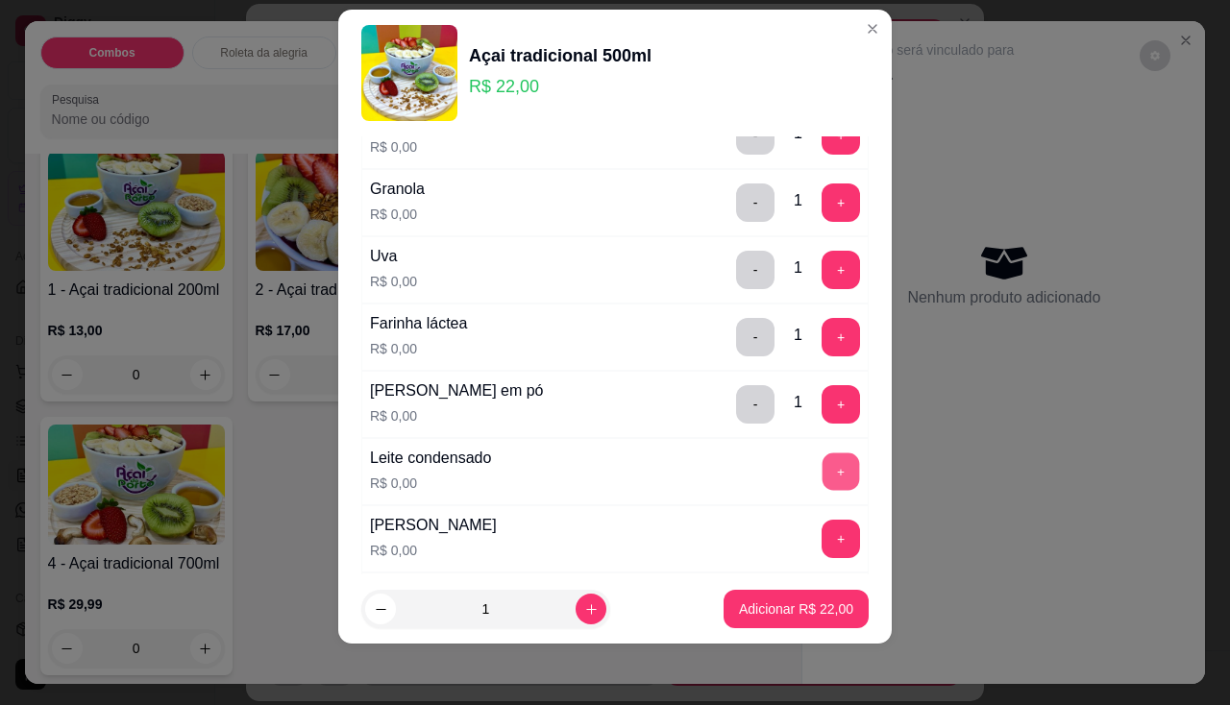
click at [822, 460] on button "+" at bounding box center [840, 471] width 37 height 37
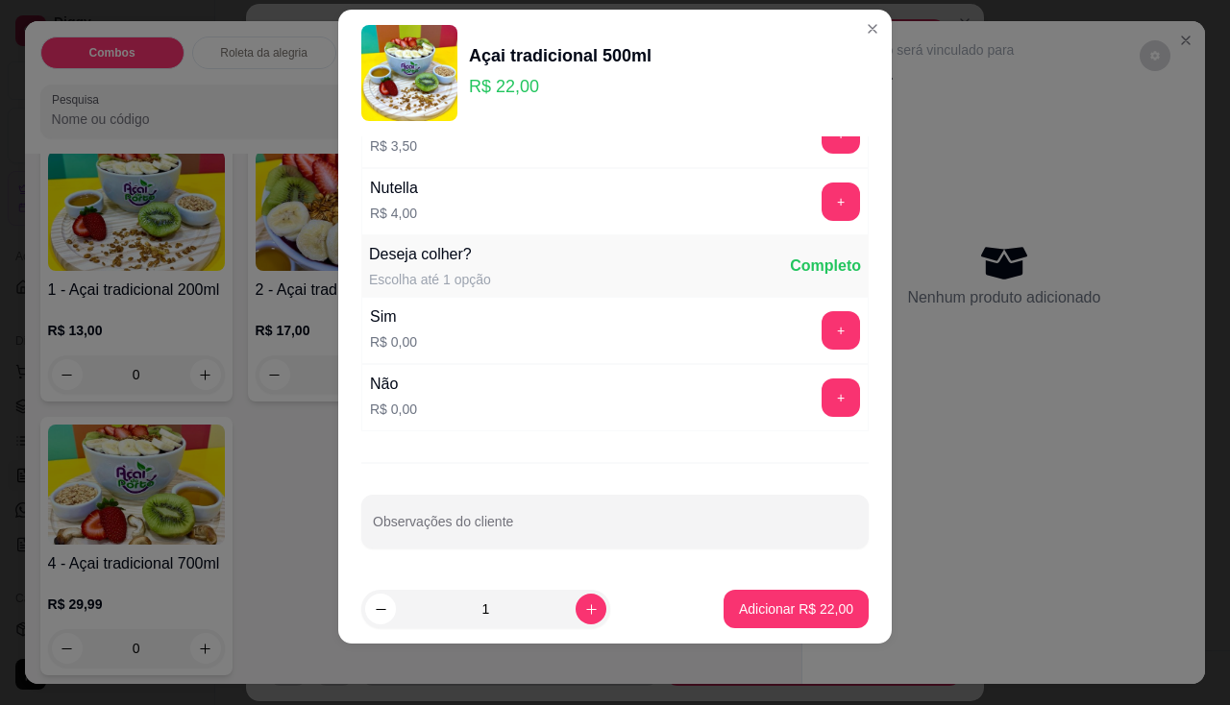
scroll to position [1853, 0]
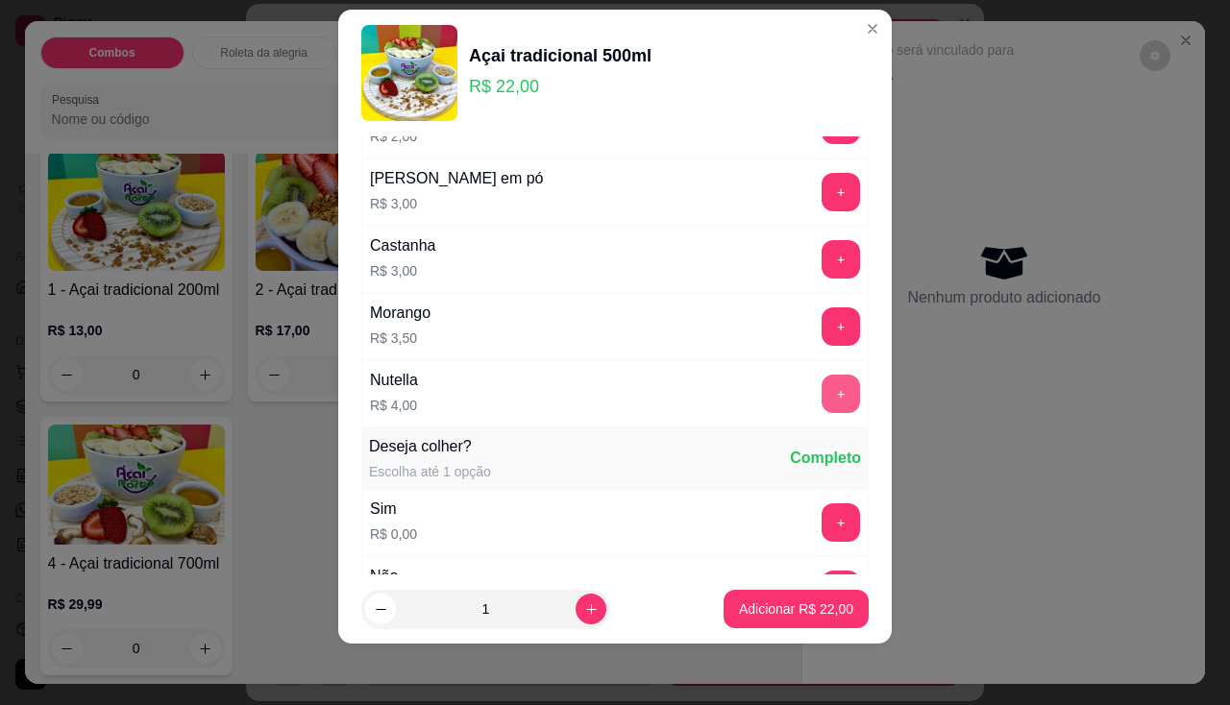
click at [821, 382] on button "+" at bounding box center [840, 394] width 38 height 38
click at [796, 599] on button "Adicionar R$ 26,00" at bounding box center [795, 609] width 145 height 38
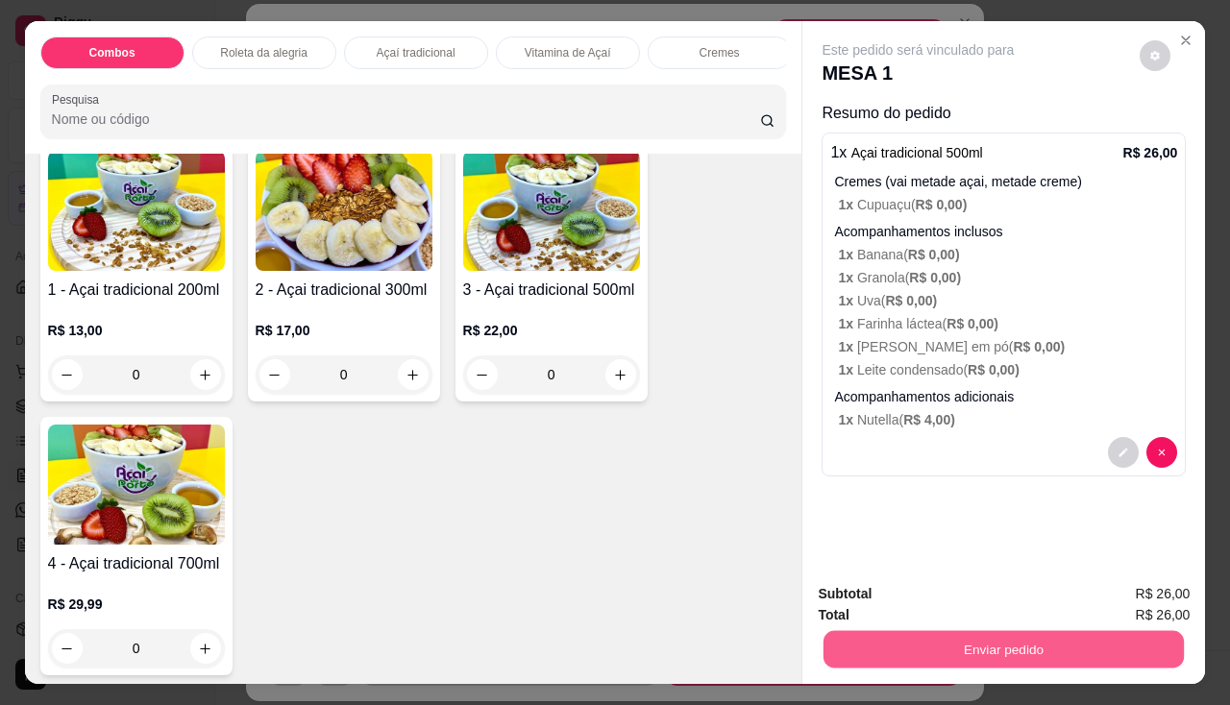
click at [849, 642] on button "Enviar pedido" at bounding box center [1003, 649] width 360 height 37
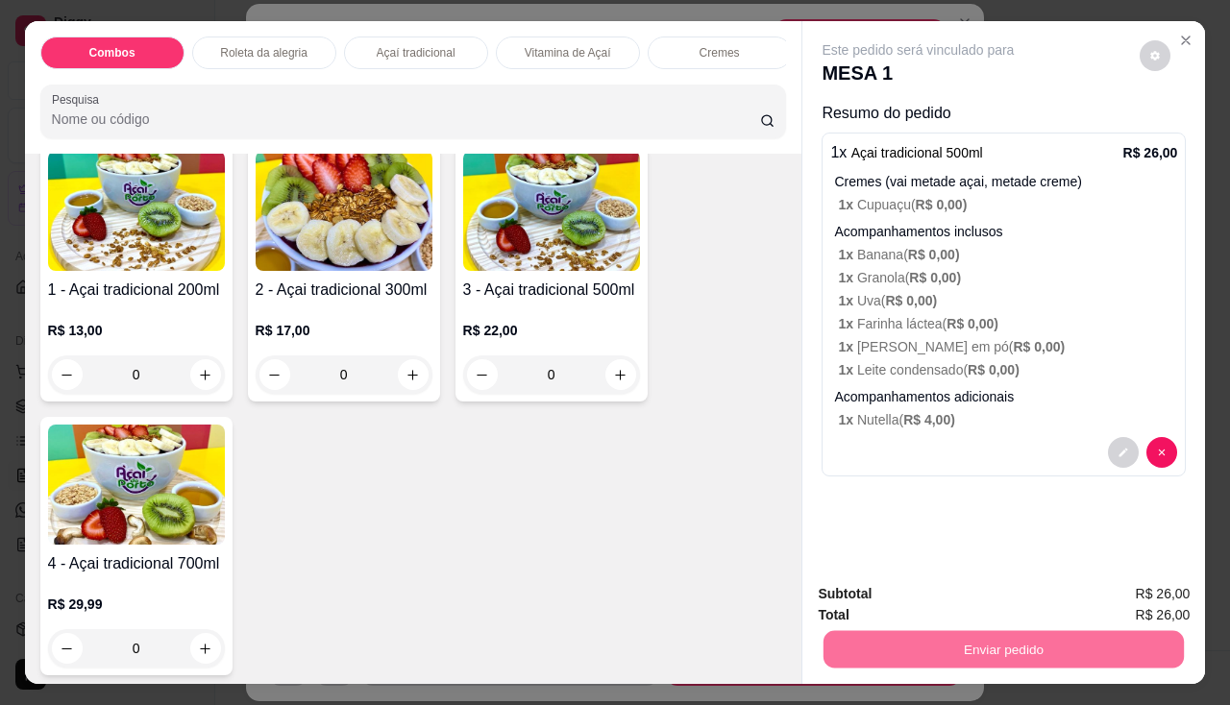
click at [901, 597] on button "Não registrar e enviar pedido" at bounding box center [941, 595] width 200 height 37
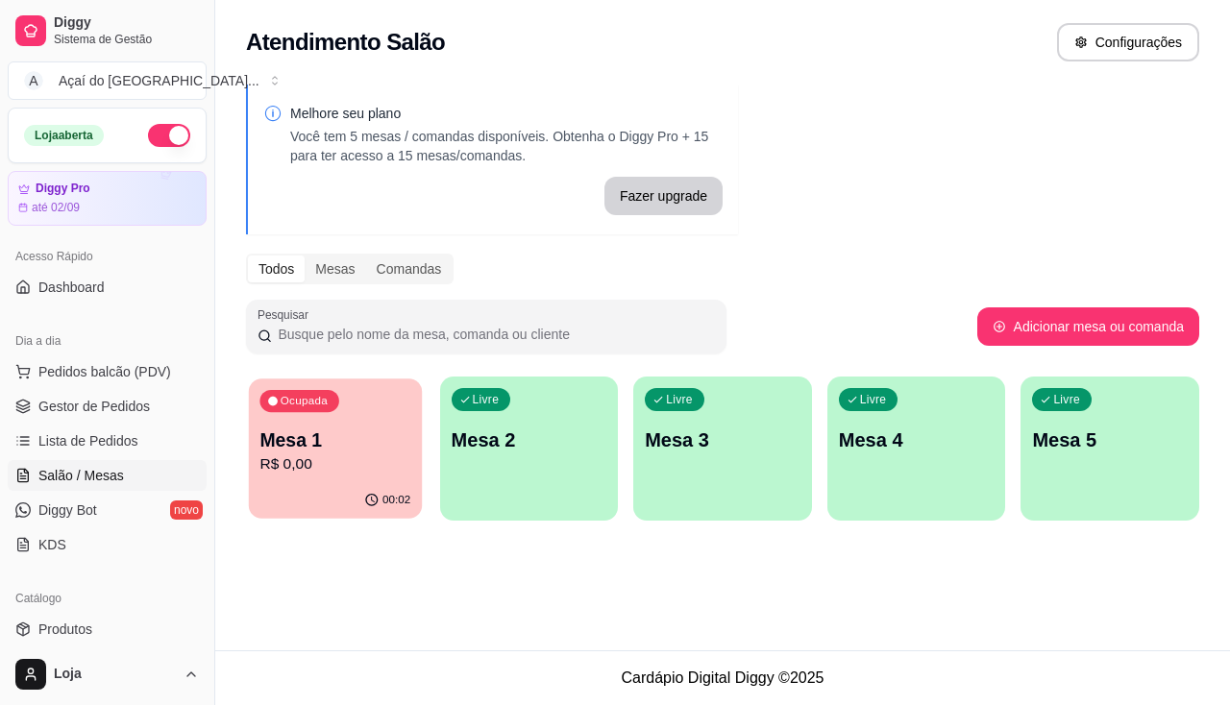
click at [315, 468] on p "R$ 0,00" at bounding box center [334, 464] width 151 height 22
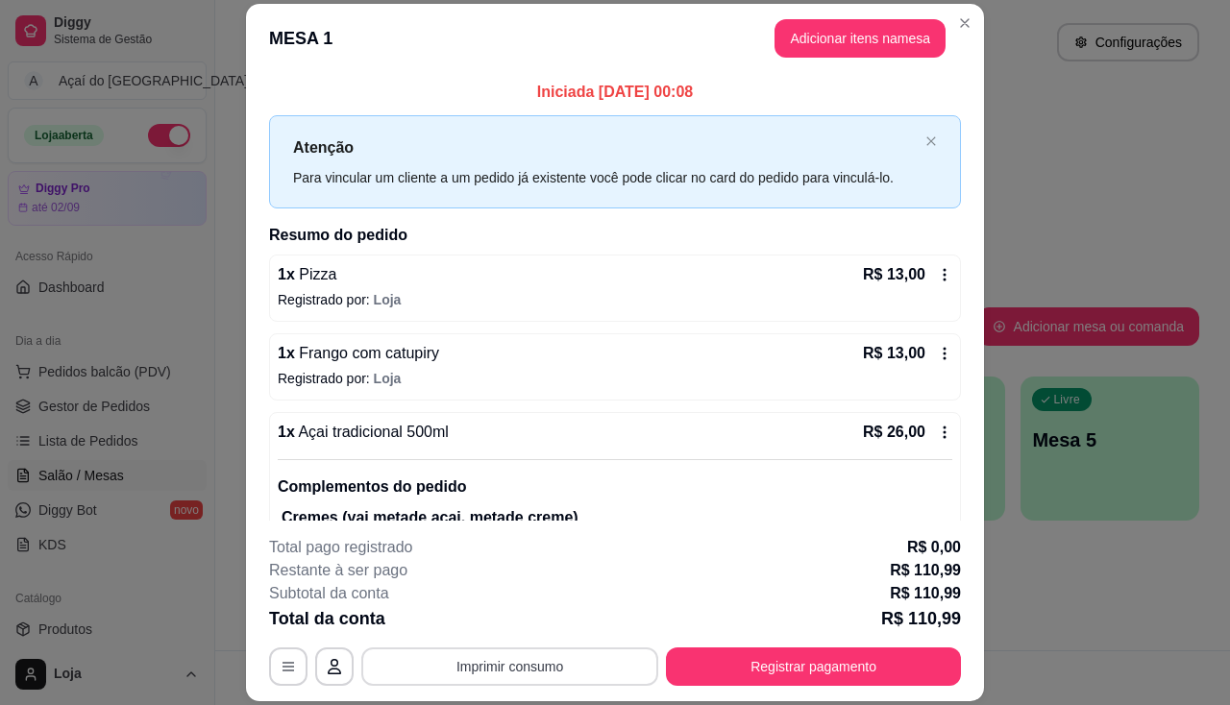
click at [527, 661] on button "Imprimir consumo" at bounding box center [509, 667] width 297 height 38
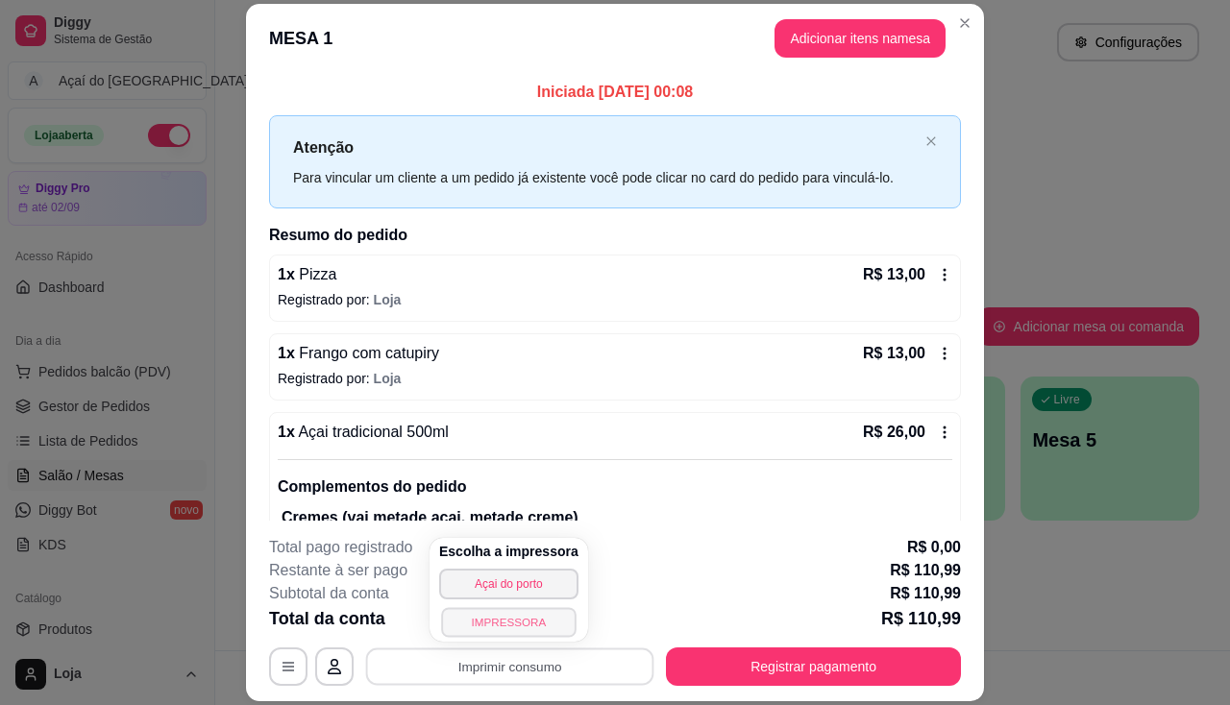
click at [523, 632] on button "IMPRESSORA" at bounding box center [508, 622] width 135 height 30
click at [523, 632] on div "Escolha a impressora Açai do porto IMPRESSORA" at bounding box center [508, 590] width 159 height 104
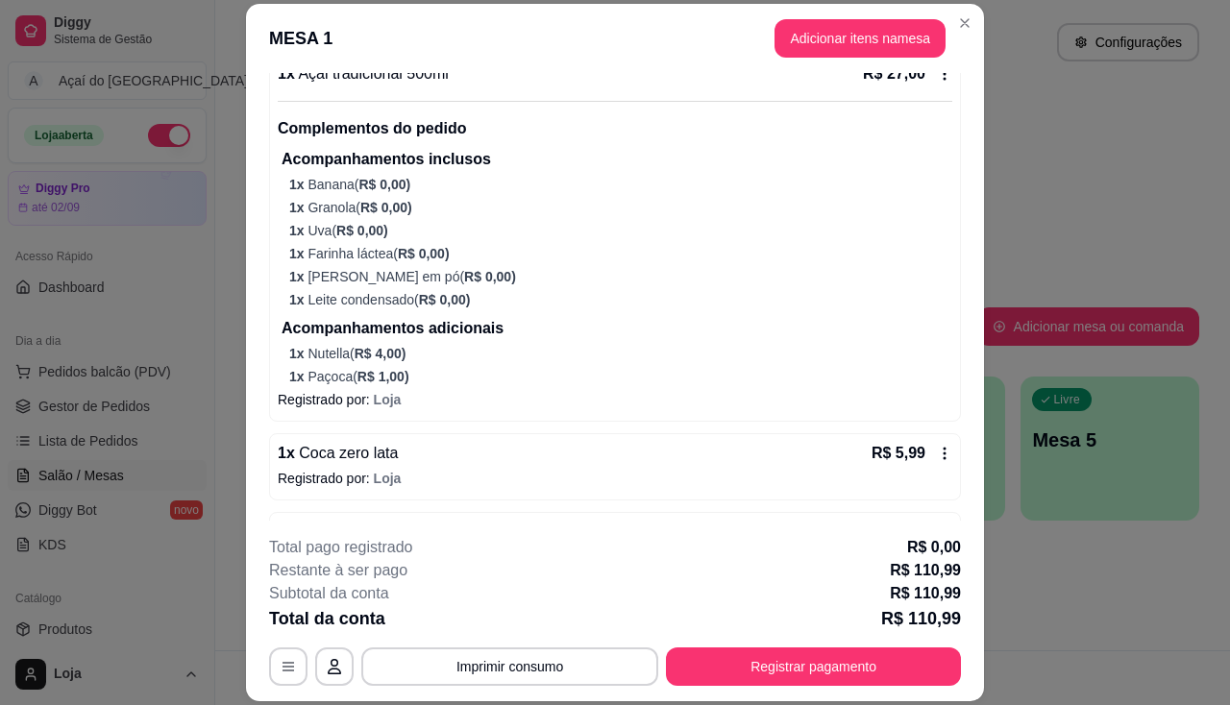
scroll to position [58, 0]
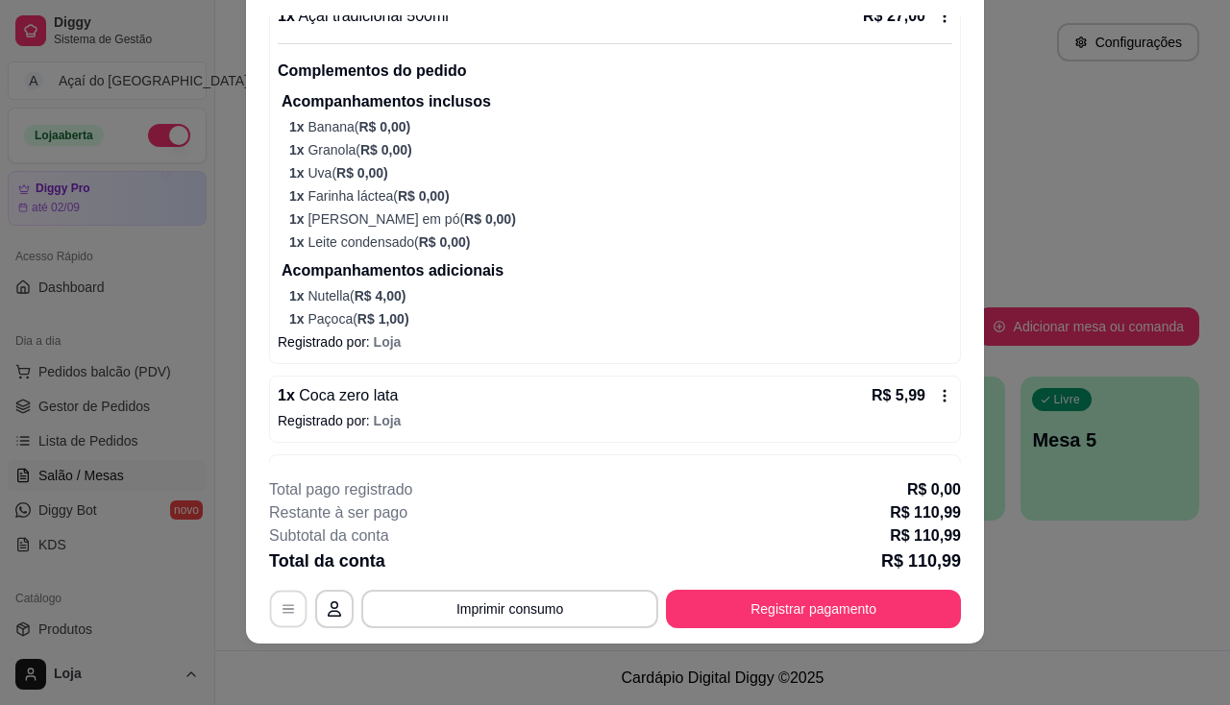
click at [281, 602] on icon "button" at bounding box center [288, 609] width 15 height 15
click at [902, 604] on button "Registrar pagamento" at bounding box center [813, 609] width 295 height 38
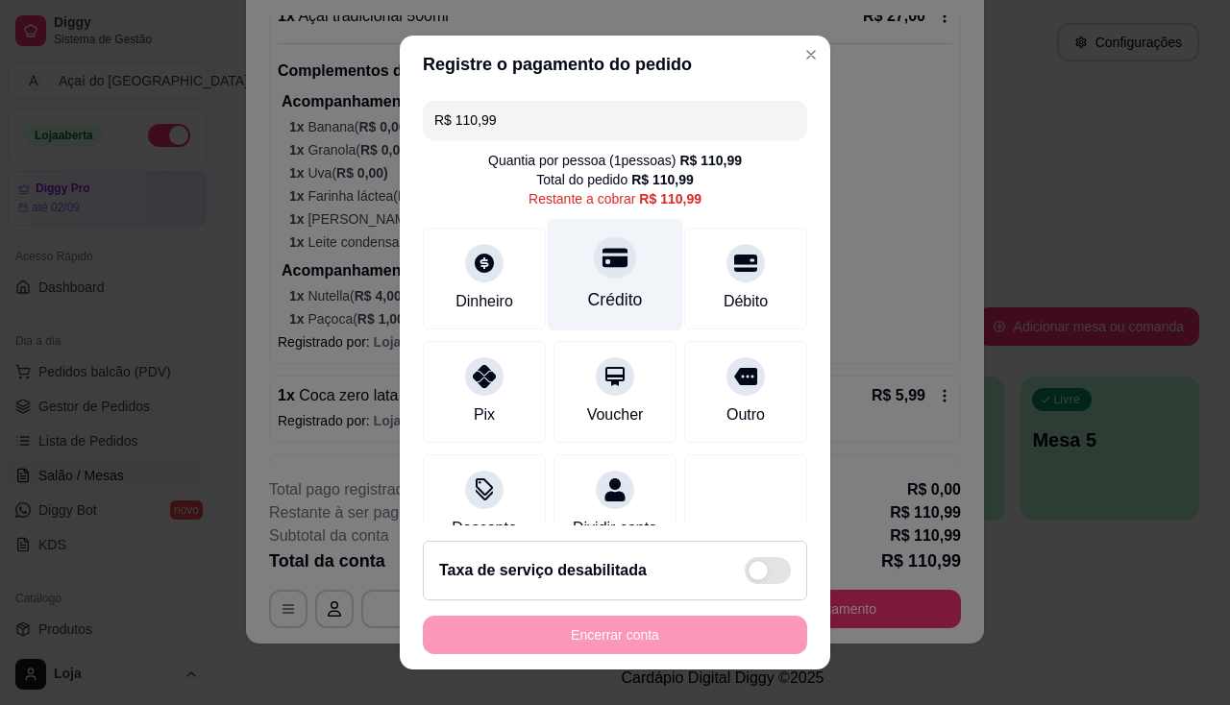
scroll to position [61, 0]
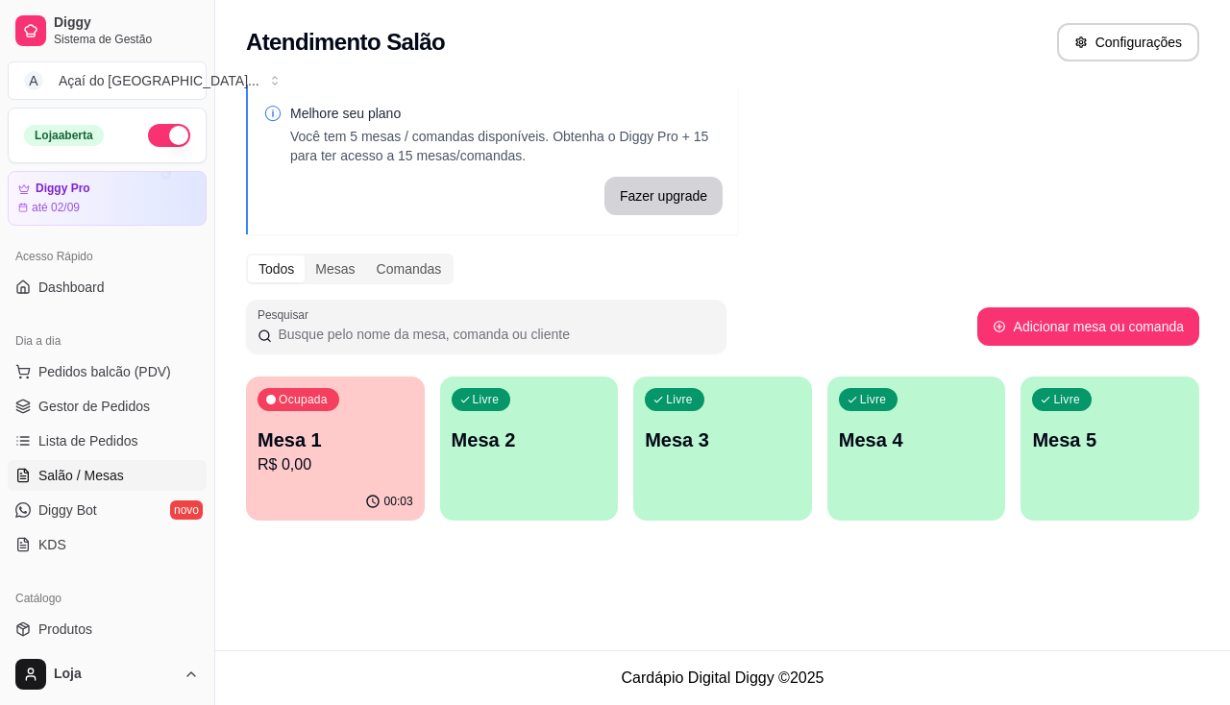
click at [310, 421] on div "Ocupada Mesa 1 R$ 0,00" at bounding box center [335, 430] width 179 height 107
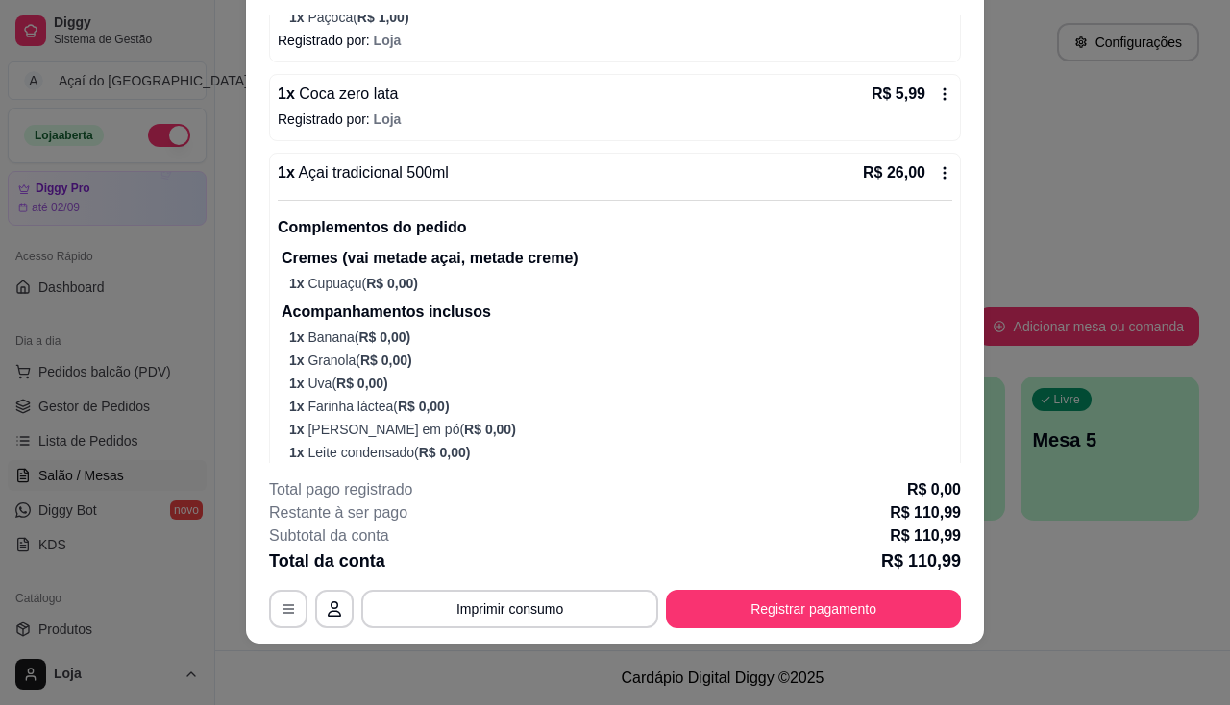
scroll to position [1165, 0]
